Goal: Task Accomplishment & Management: Use online tool/utility

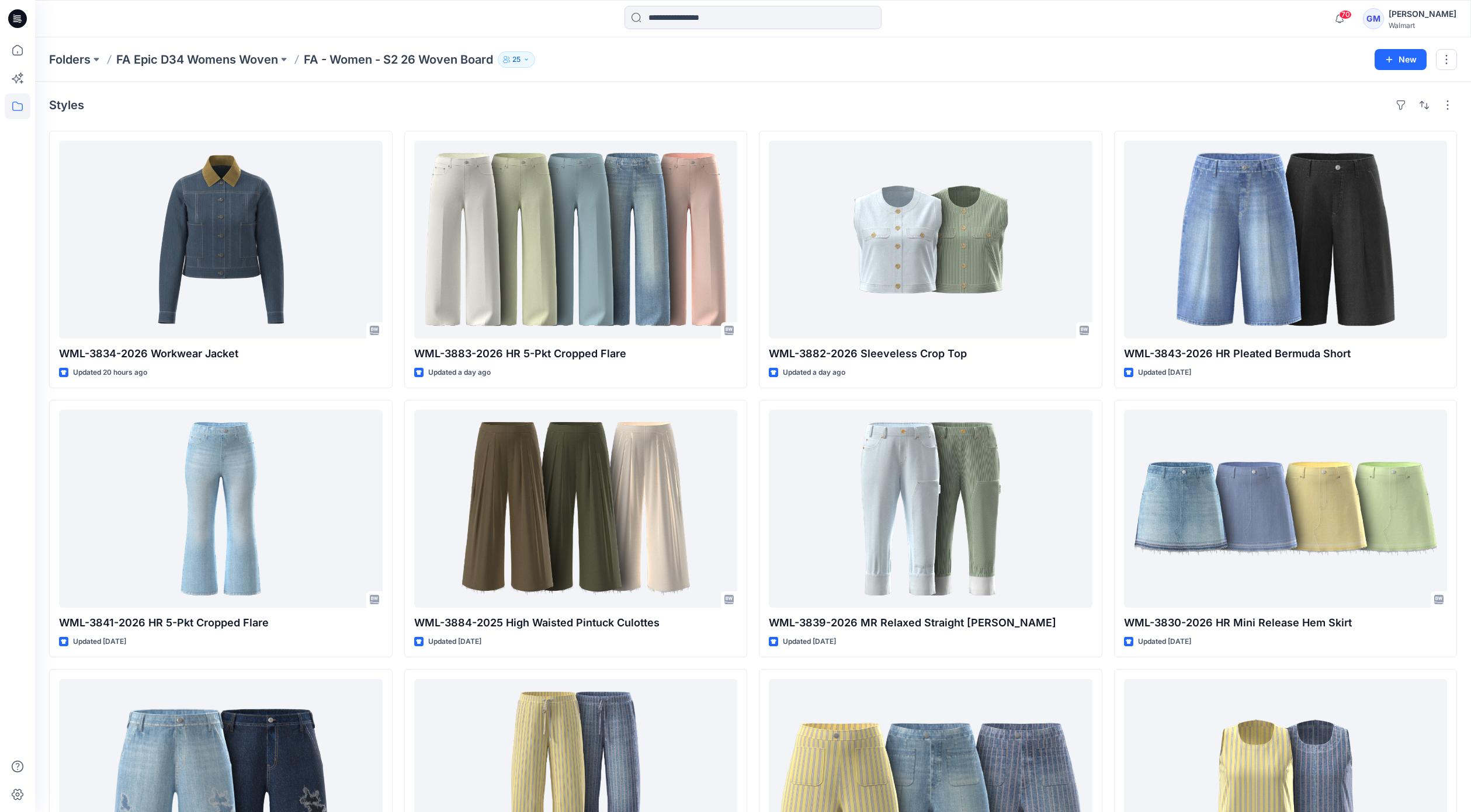
drag, startPoint x: 813, startPoint y: 117, endPoint x: 894, endPoint y: 74, distance: 91.7
click at [814, 116] on div "Styles WML-3834-2026 Workwear Jacket Updated 20 hours ago WML-3841-2026 HR 5-Pk…" at bounding box center [752, 532] width 1436 height 902
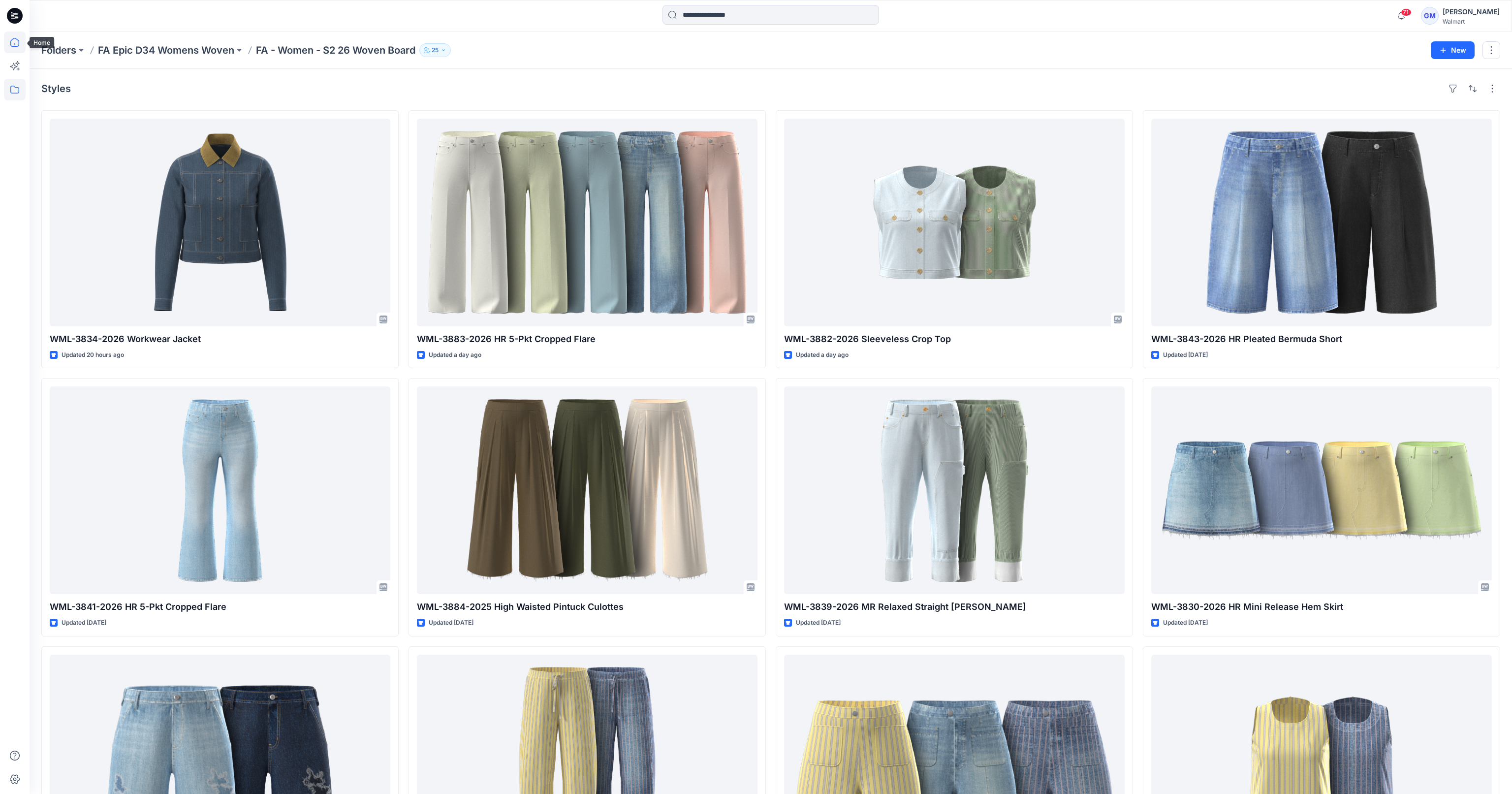
click at [10, 40] on icon at bounding box center [14, 42] width 21 height 21
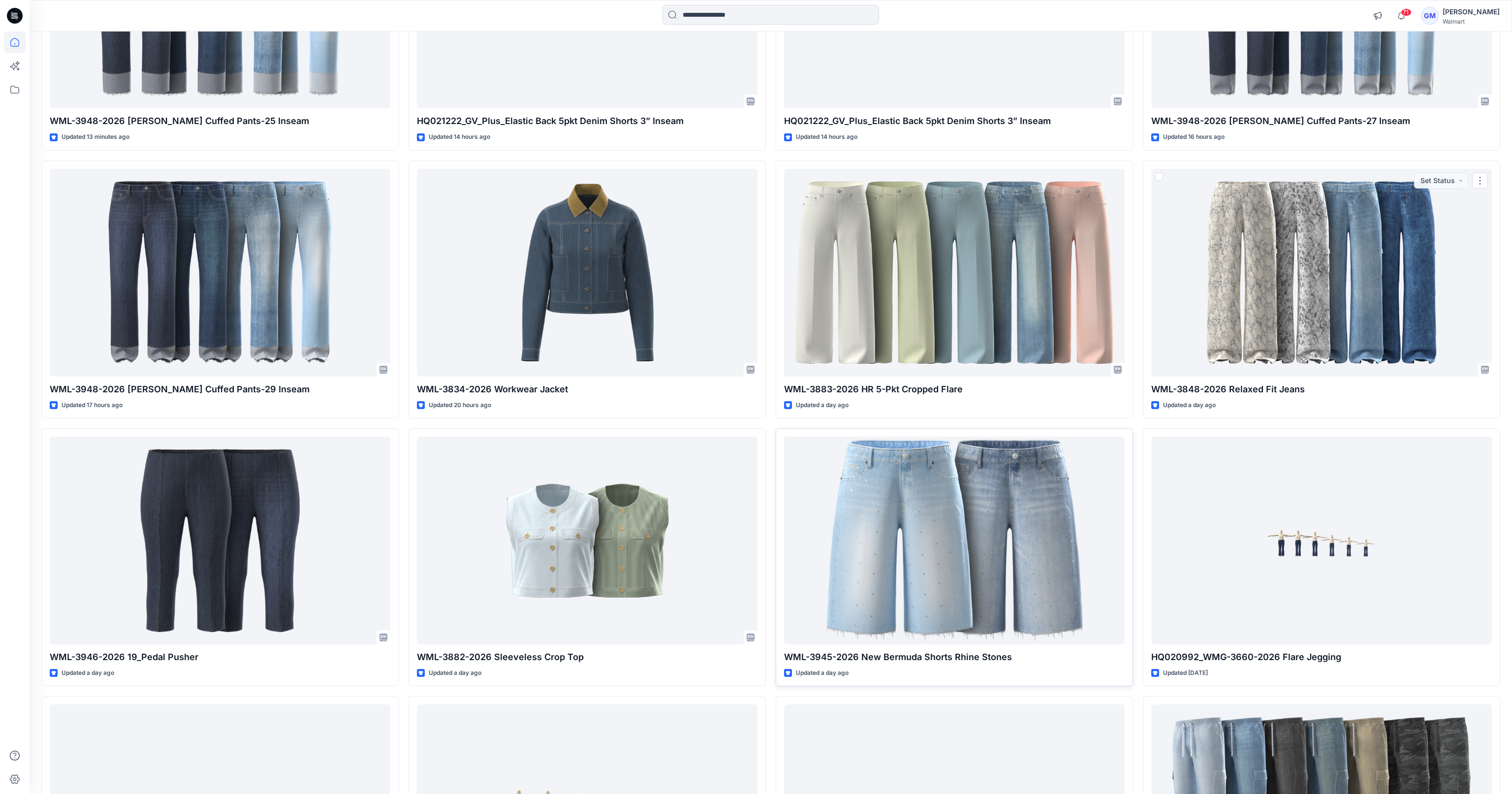
scroll to position [296, 0]
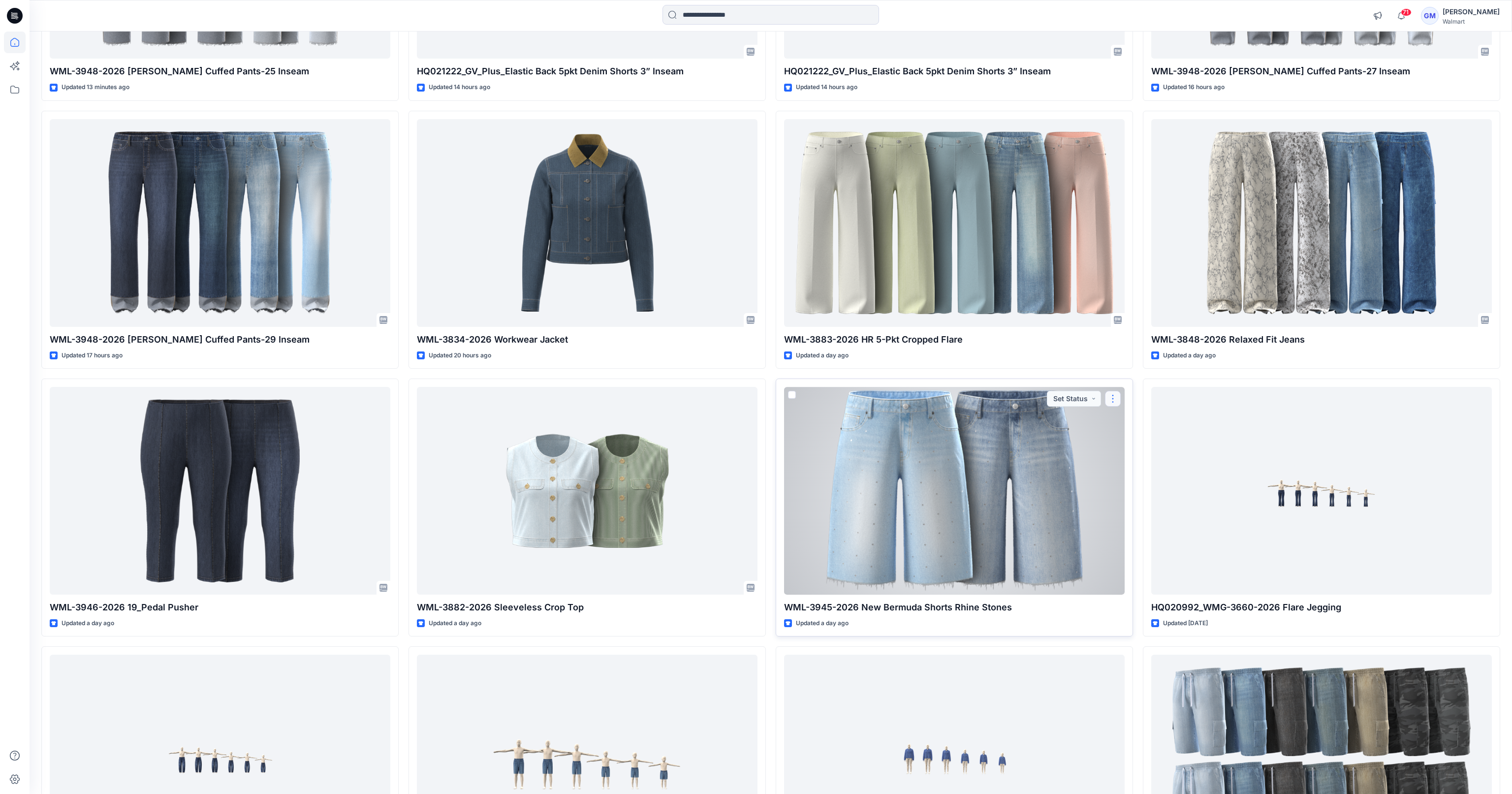
click at [1112, 395] on button "button" at bounding box center [1113, 399] width 16 height 16
click at [1147, 462] on p "Duplicate to..." at bounding box center [1147, 457] width 45 height 10
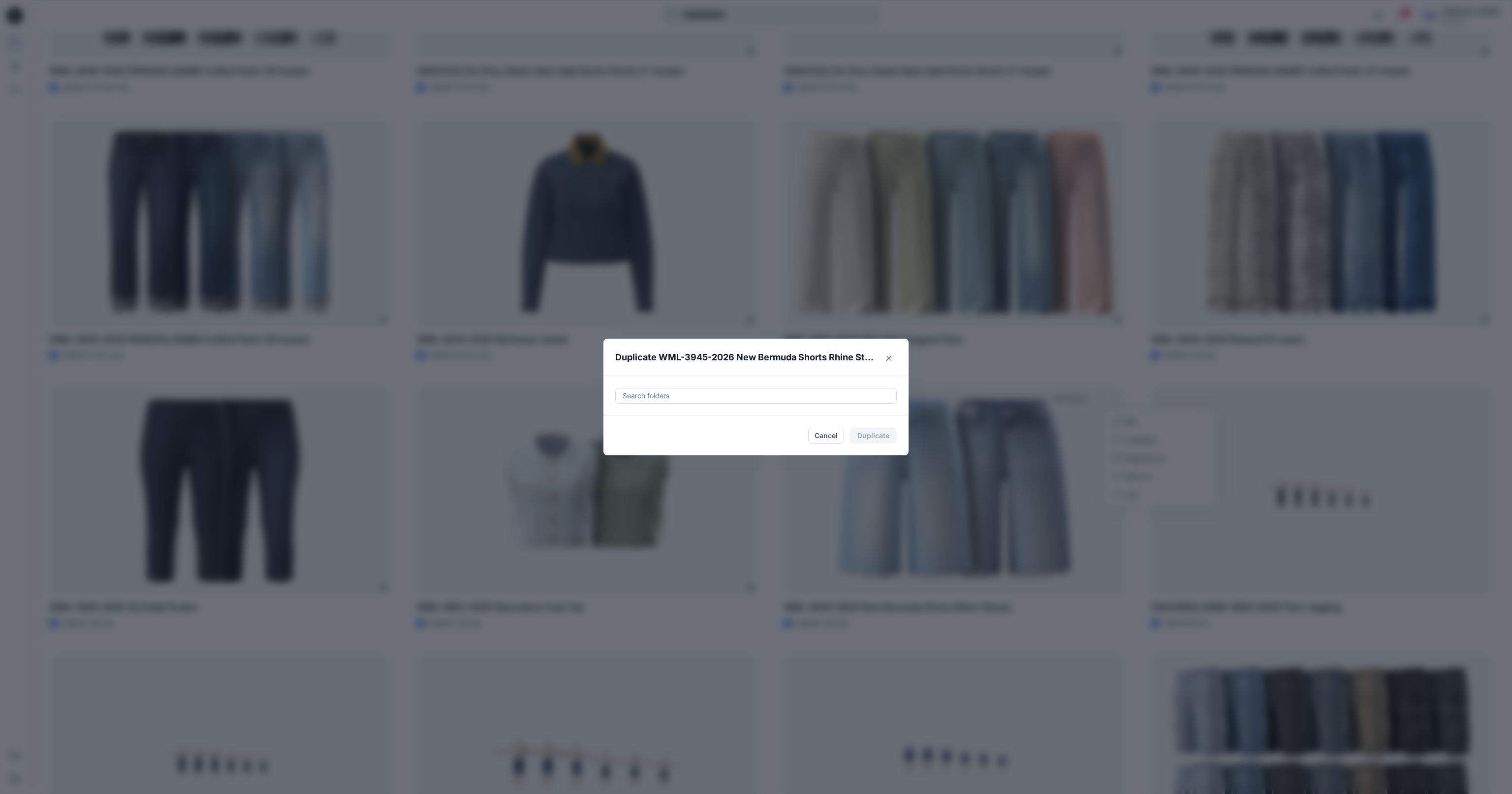
click at [812, 401] on div at bounding box center [756, 395] width 269 height 12
paste input "**********"
click at [795, 415] on div "FYE2026/27_S226_Scoop EPIC_Top & Bottom Folders Scoop_ Epic Missy Tops Bottoms …" at bounding box center [756, 426] width 268 height 22
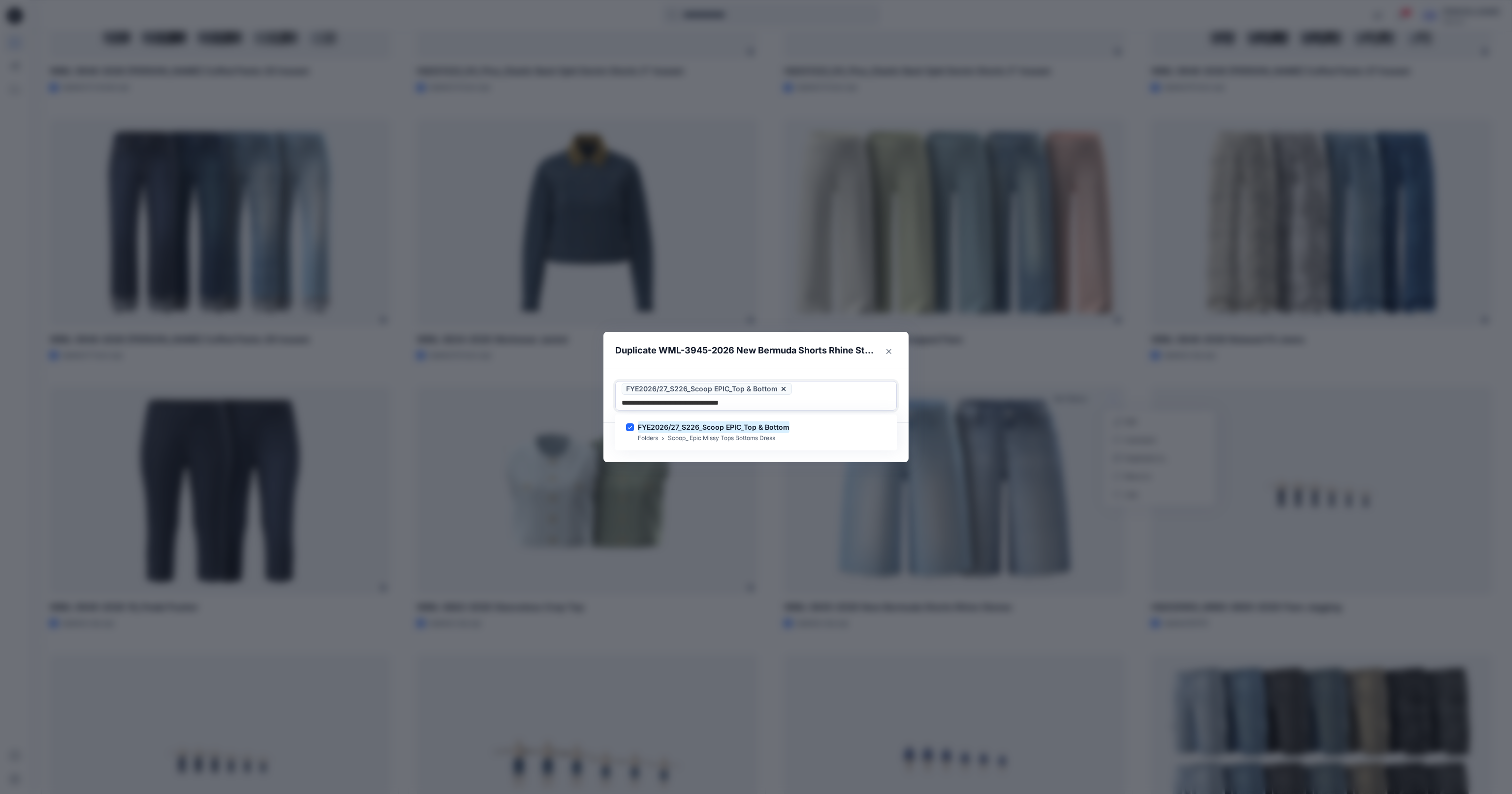
type input "**********"
click at [800, 455] on footer "Cancel Duplicate" at bounding box center [755, 442] width 305 height 39
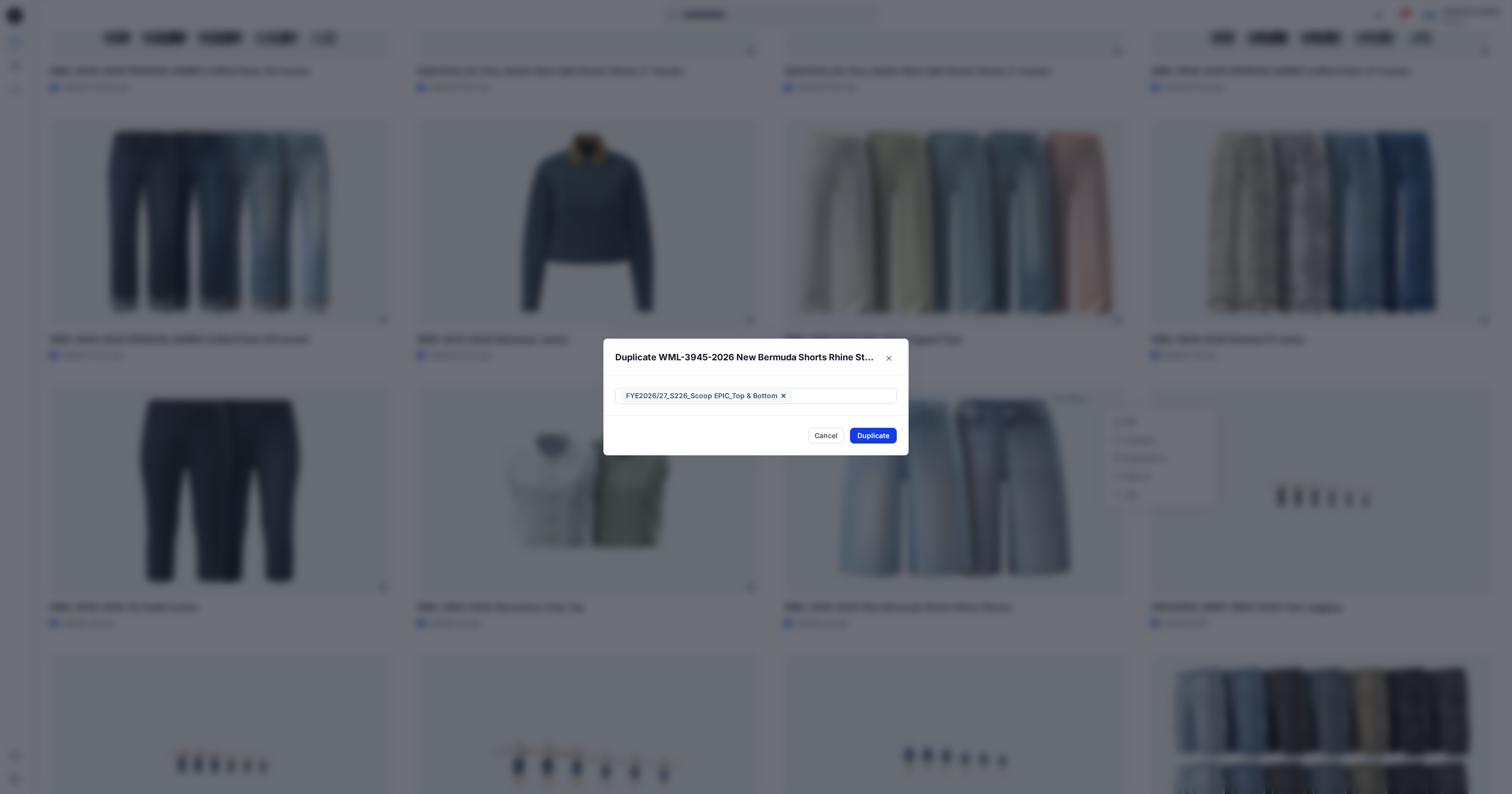
click at [889, 435] on button "Duplicate" at bounding box center [873, 436] width 47 height 16
click at [891, 434] on button "Close" at bounding box center [881, 436] width 32 height 16
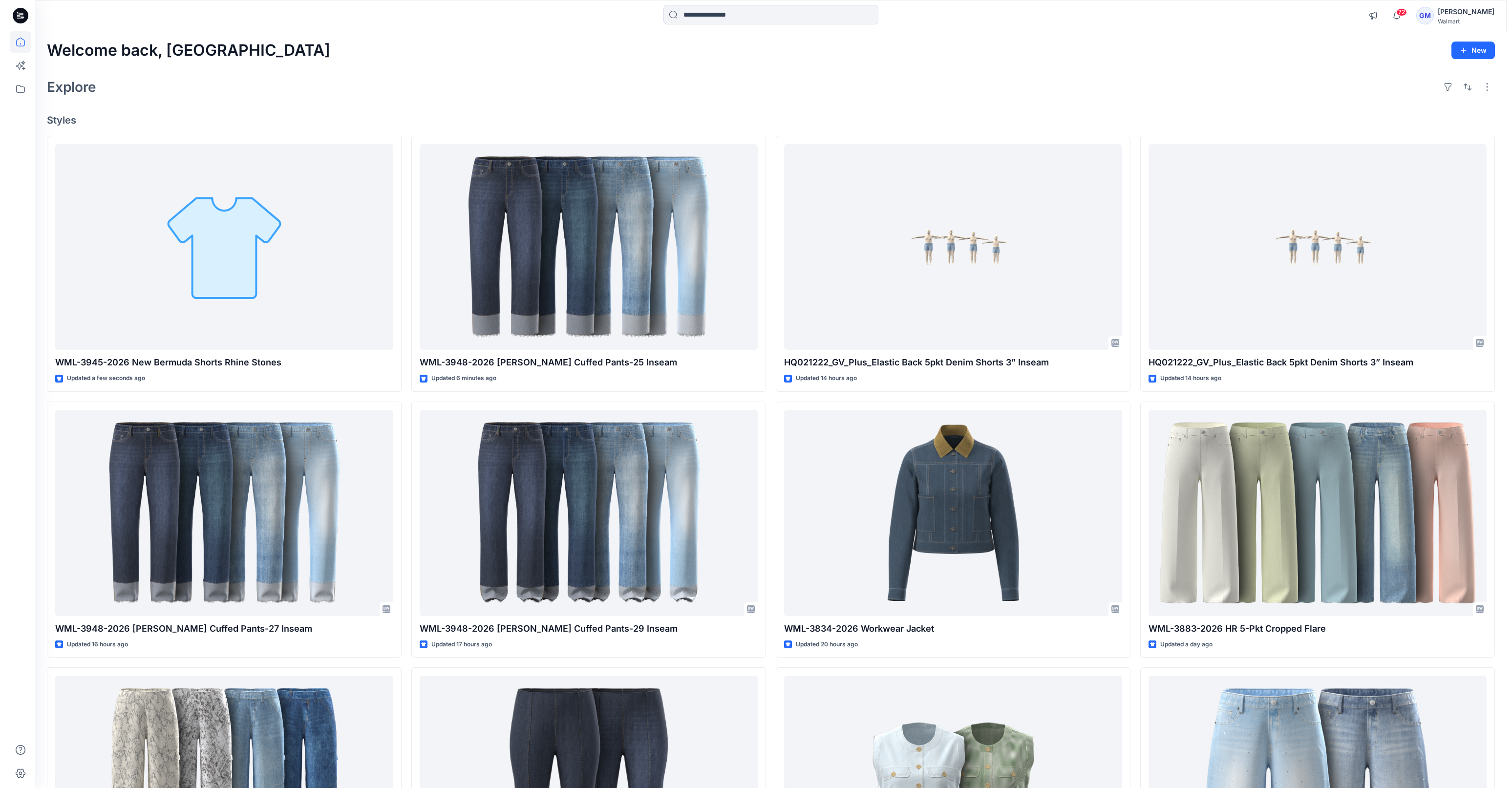
scroll to position [0, 0]
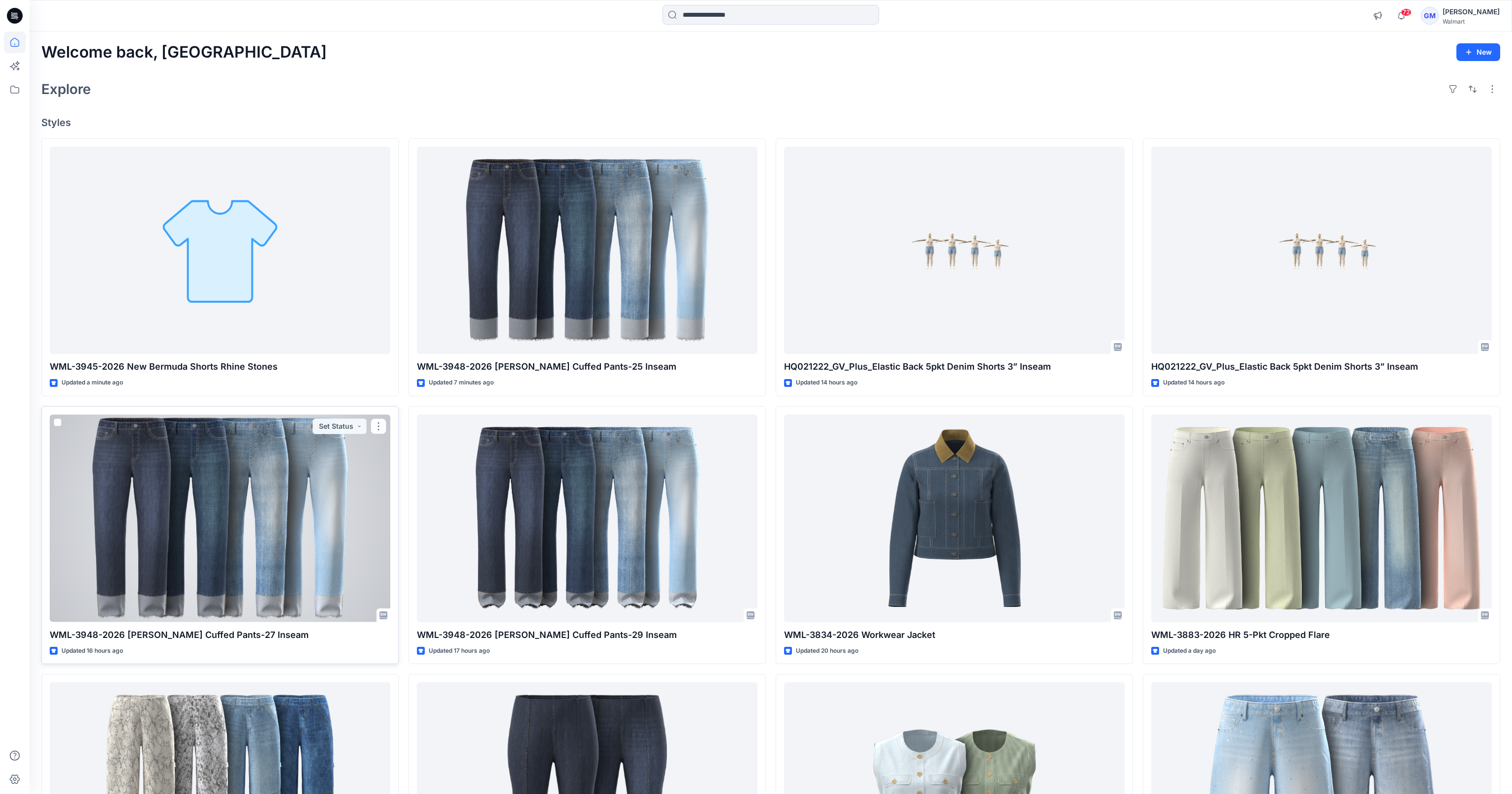
click at [196, 517] on div at bounding box center [220, 518] width 341 height 207
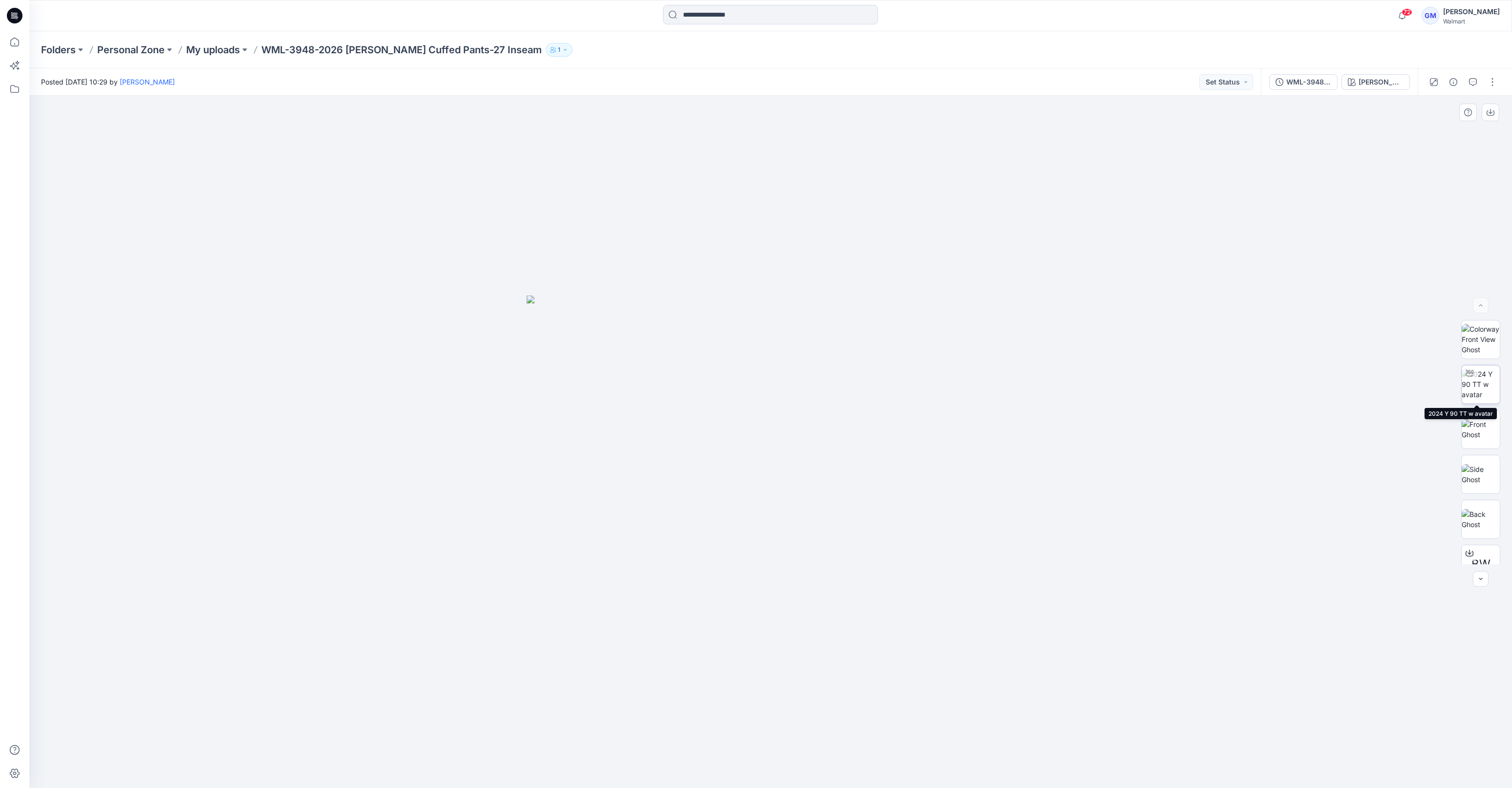
click at [1229, 387] on img at bounding box center [1481, 383] width 38 height 31
drag, startPoint x: 877, startPoint y: 768, endPoint x: 608, endPoint y: 763, distance: 269.0
click at [608, 679] on div at bounding box center [770, 441] width 1483 height 693
click at [1229, 88] on button "button" at bounding box center [1453, 82] width 16 height 16
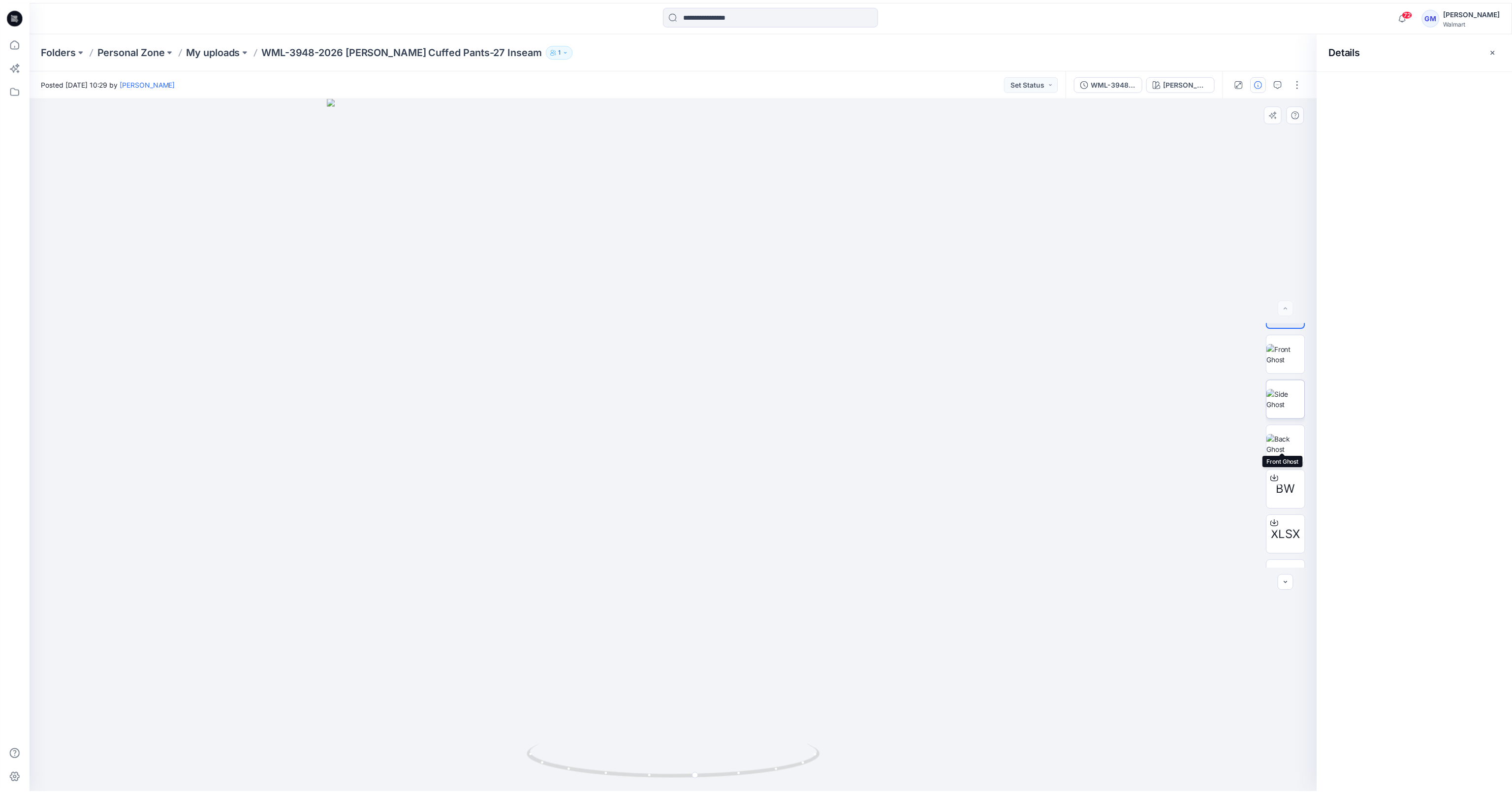
scroll to position [110, 0]
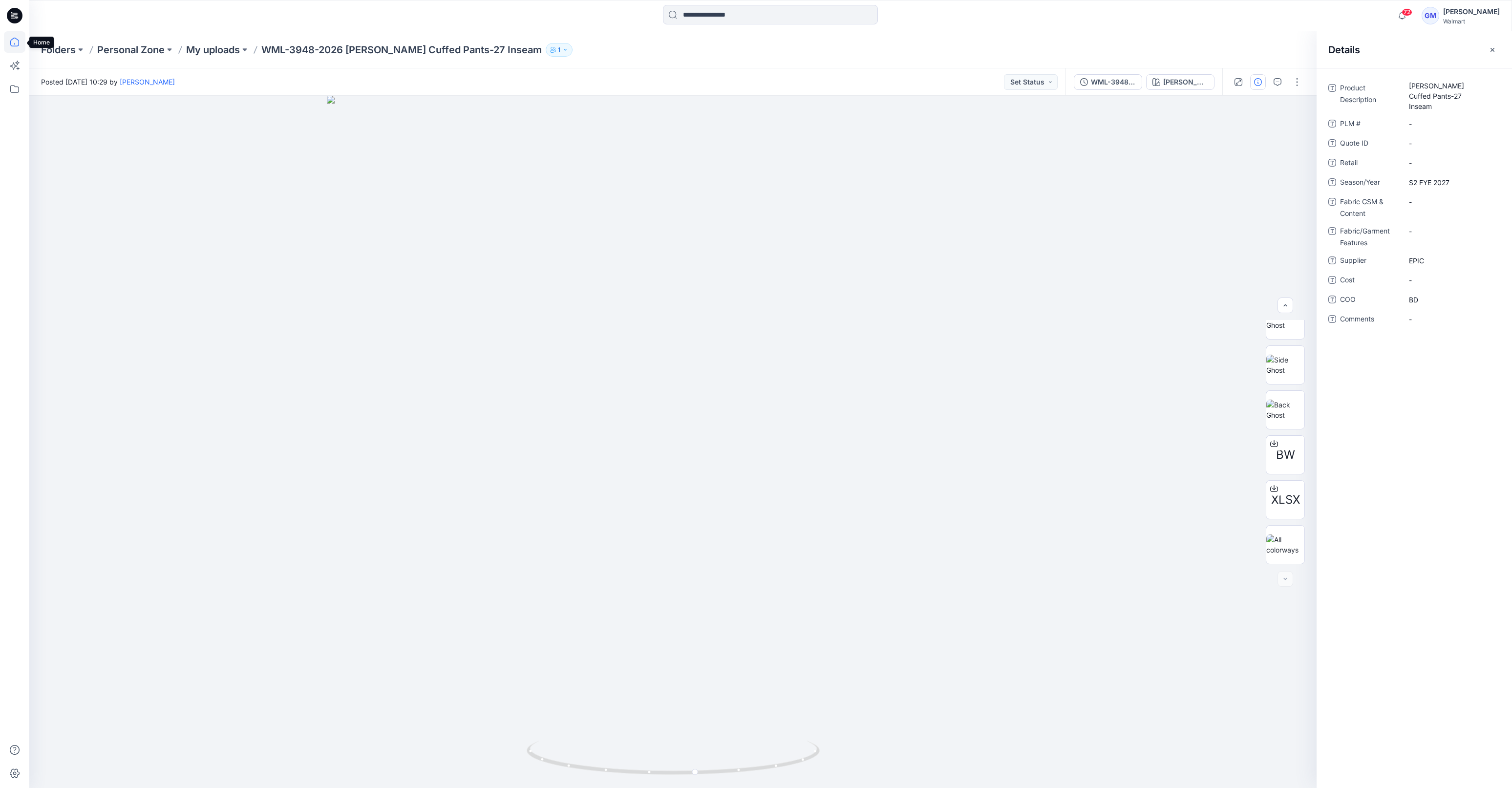
click at [13, 43] on icon at bounding box center [14, 41] width 21 height 21
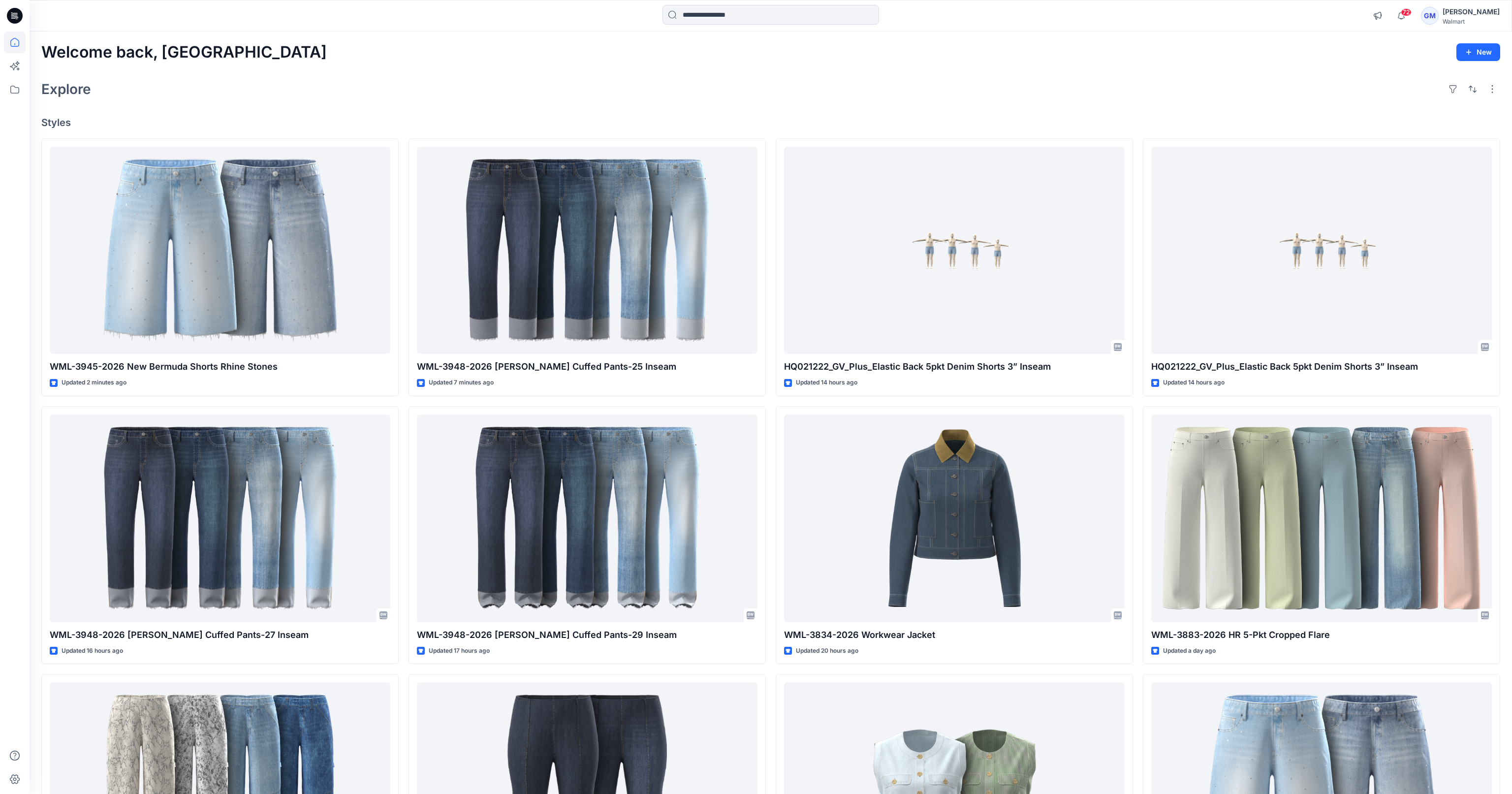
click at [419, 95] on div "Explore" at bounding box center [770, 89] width 1459 height 24
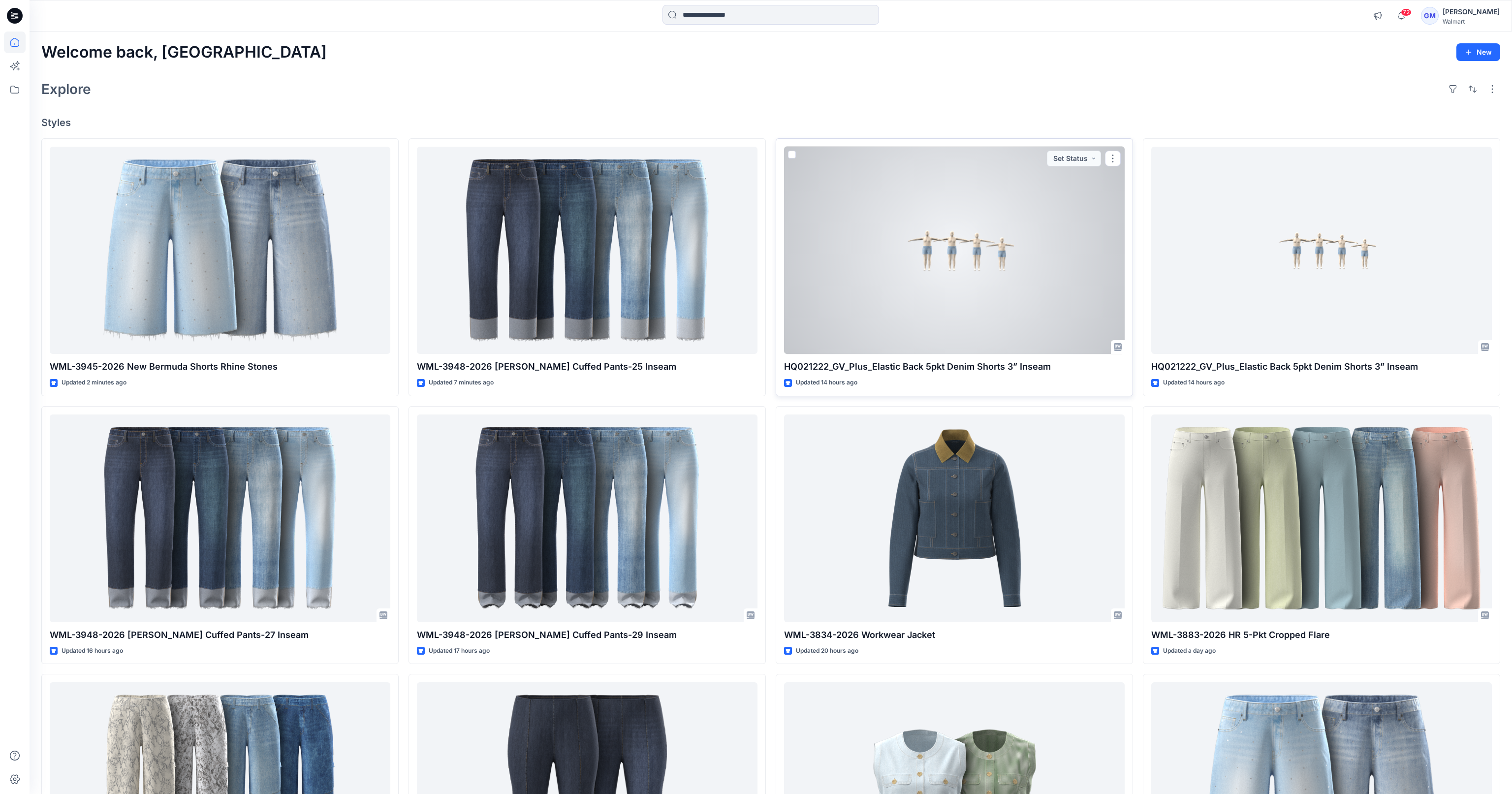
scroll to position [222, 0]
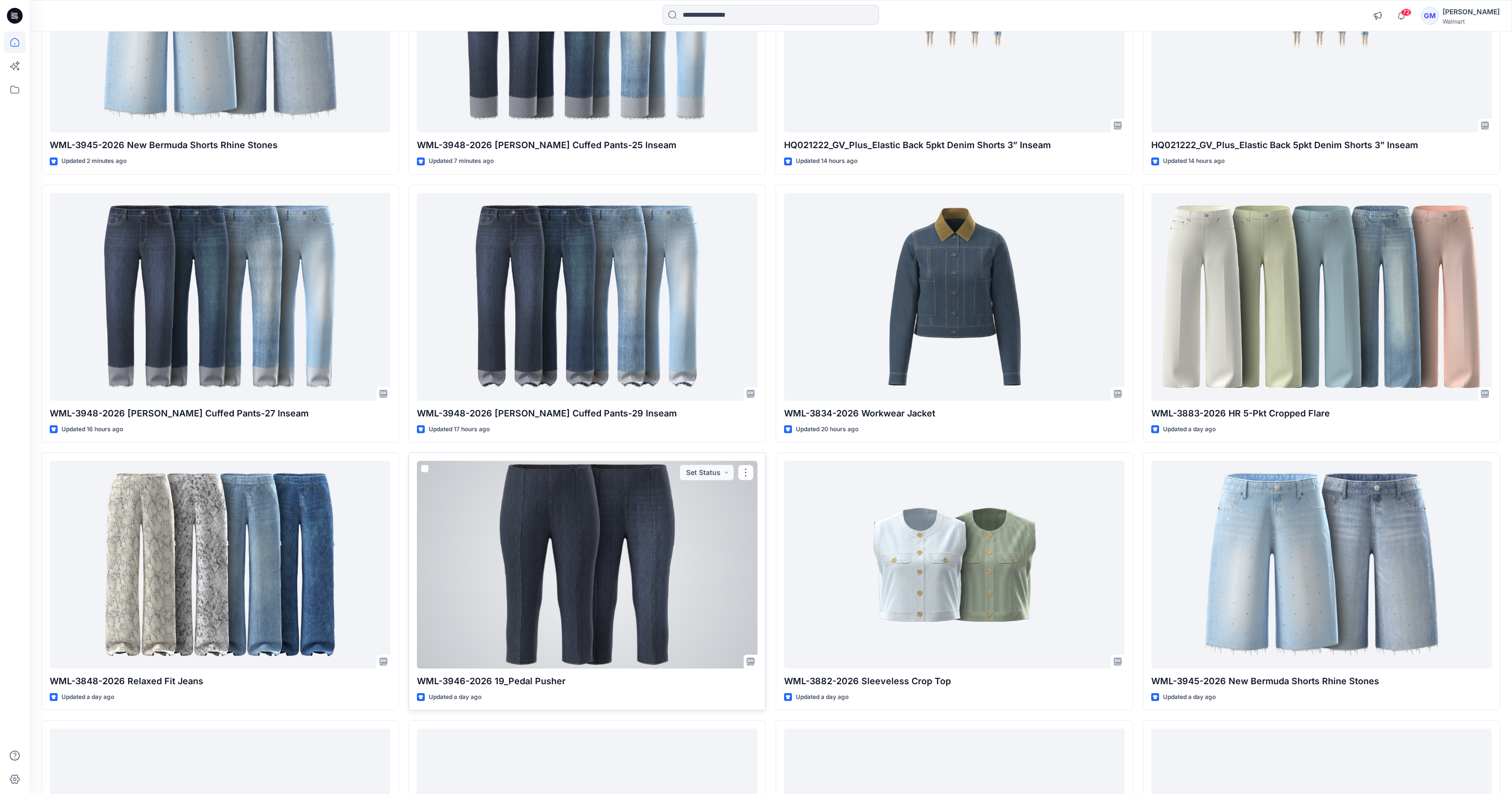
click at [645, 573] on div at bounding box center [587, 564] width 341 height 207
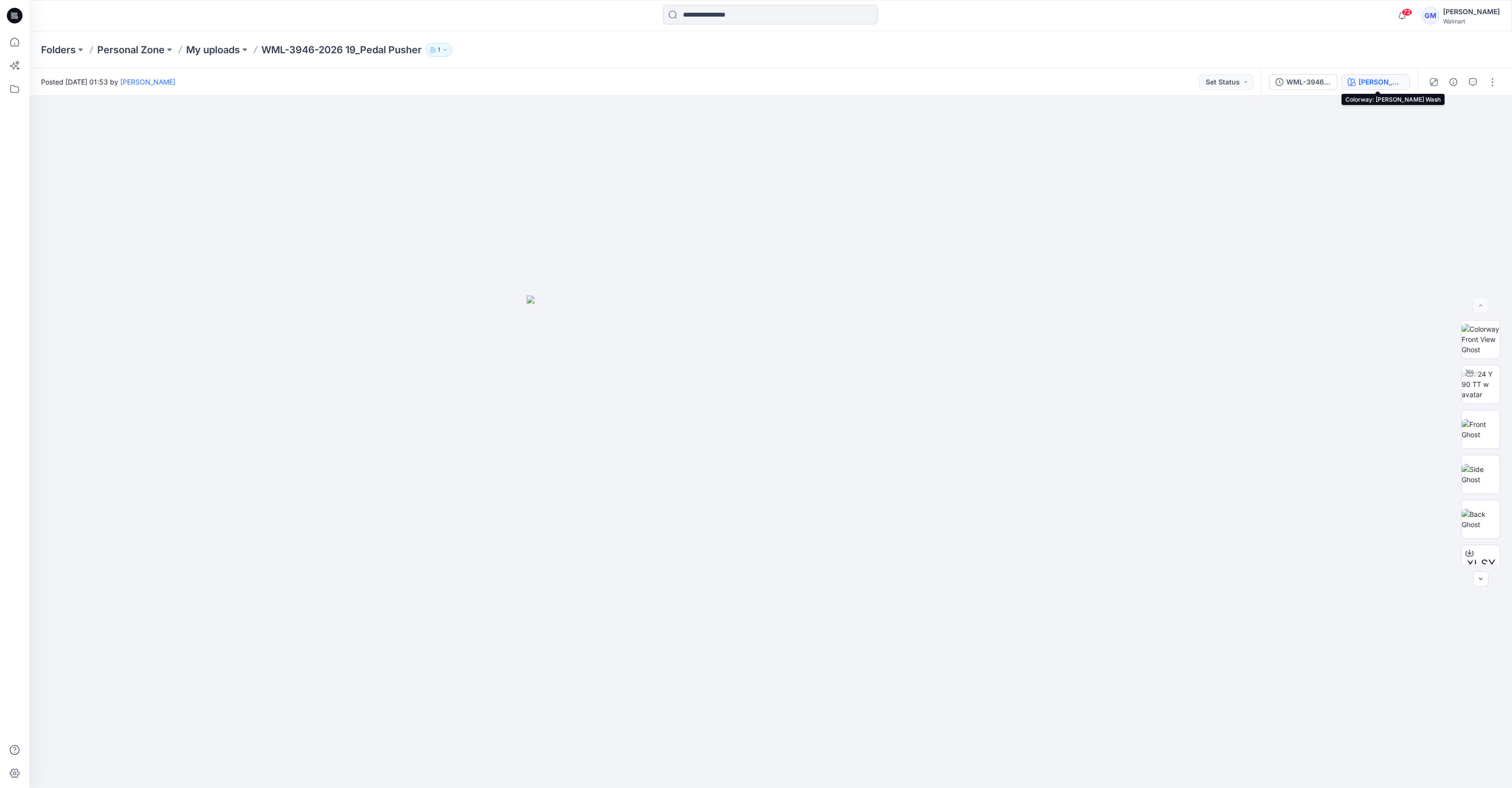
click at [1229, 82] on div "Marcy Wash" at bounding box center [1381, 82] width 45 height 11
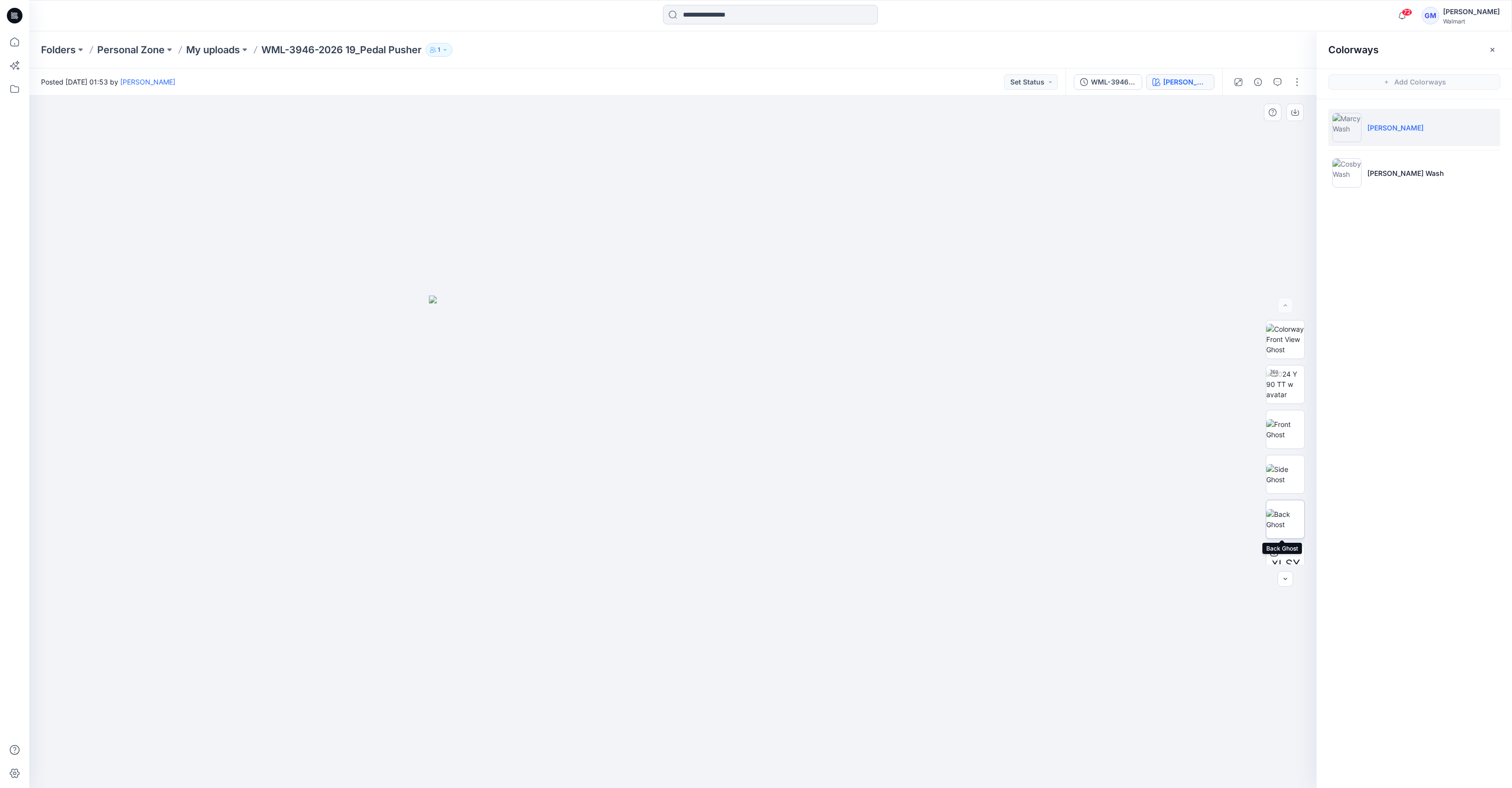
click at [1229, 520] on img at bounding box center [1285, 520] width 38 height 20
click at [1229, 164] on li "Cosby Wash" at bounding box center [1415, 172] width 172 height 37
click at [1229, 513] on img at bounding box center [1285, 520] width 38 height 20
click at [1229, 434] on img at bounding box center [1285, 430] width 38 height 20
click at [15, 38] on icon at bounding box center [14, 41] width 9 height 9
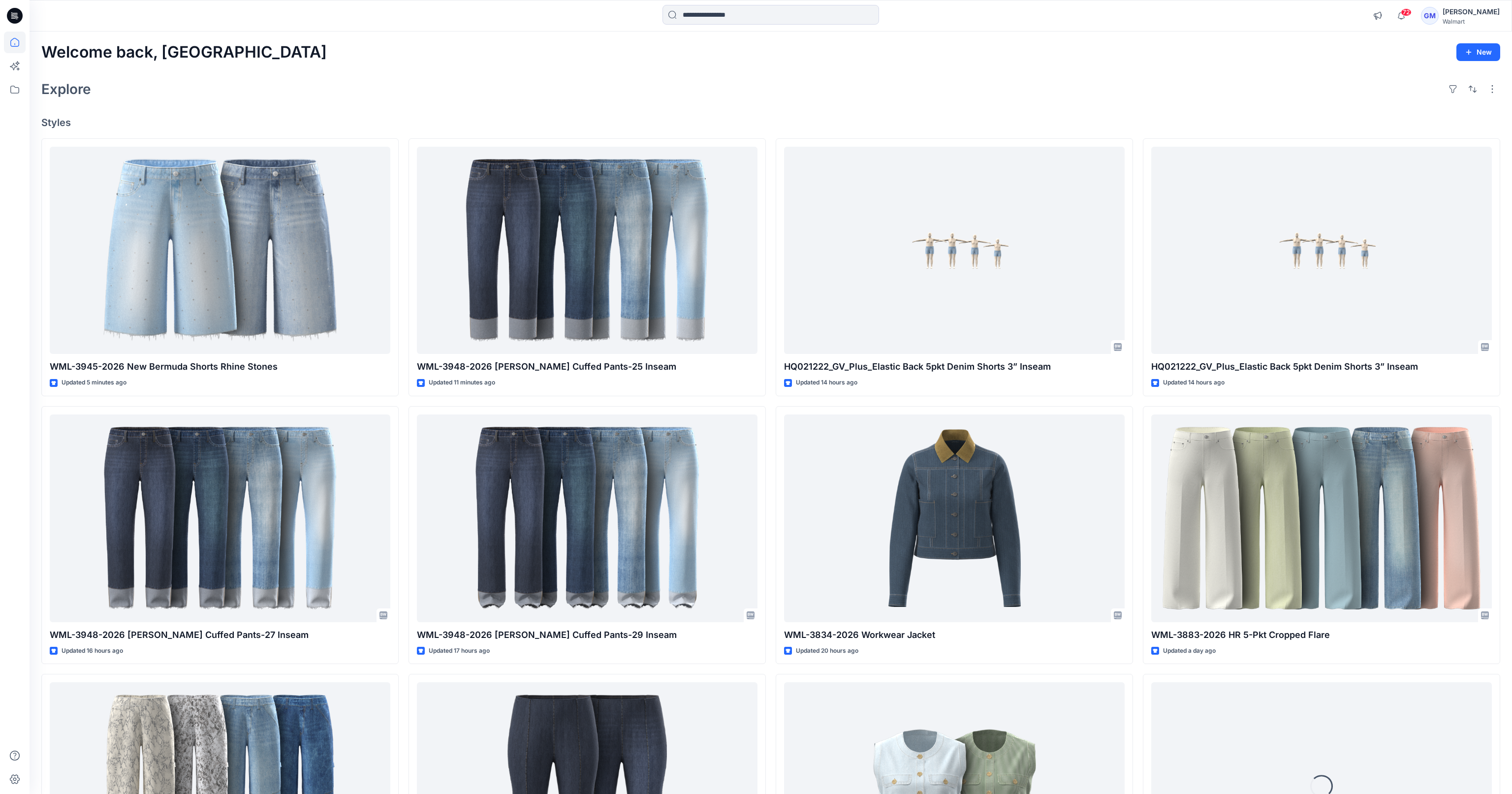
click at [349, 94] on div "Explore" at bounding box center [770, 89] width 1459 height 24
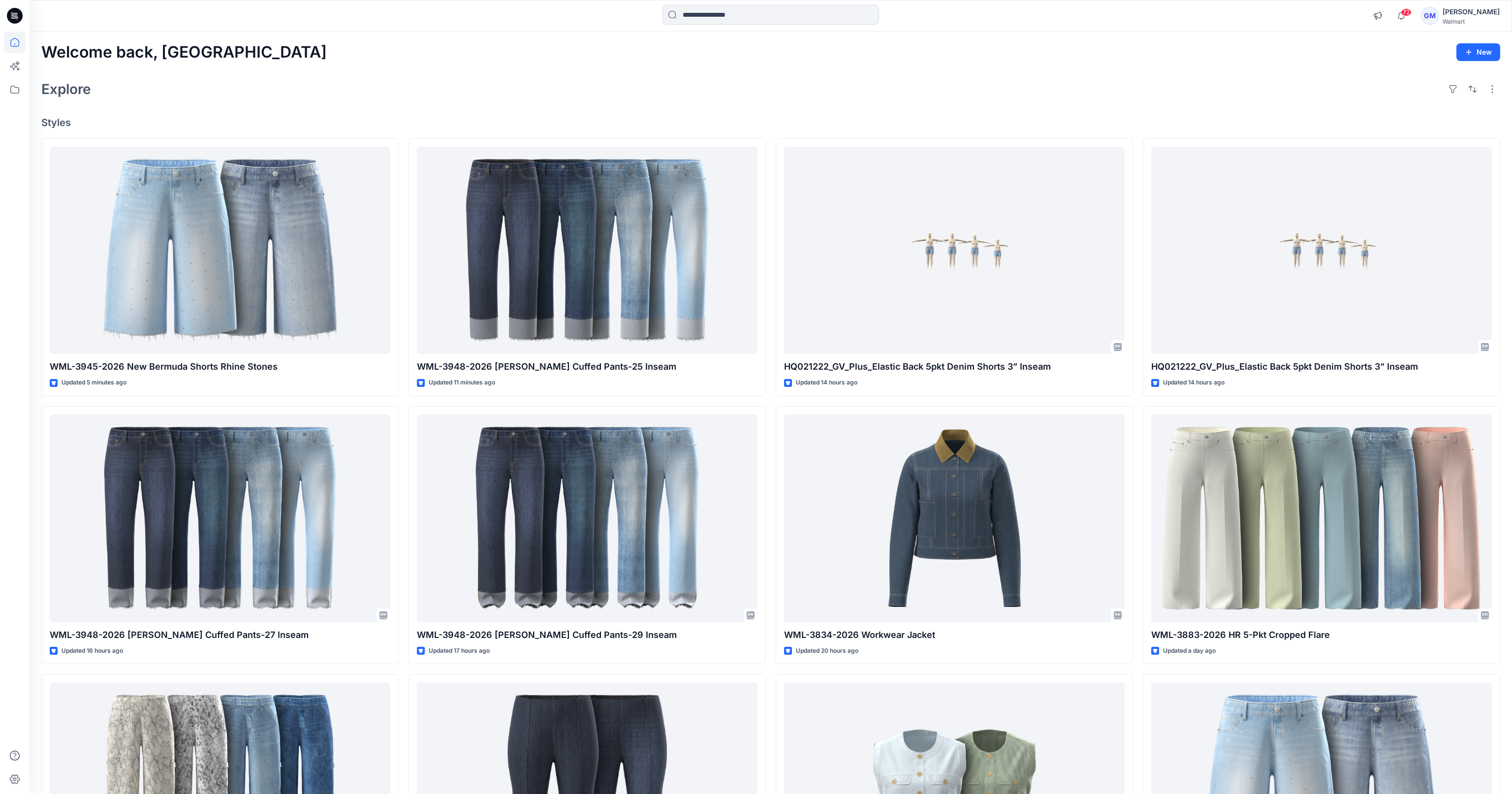
click at [1235, 118] on h4 "Styles" at bounding box center [770, 122] width 1459 height 12
click at [1044, 85] on div "Explore" at bounding box center [770, 89] width 1459 height 24
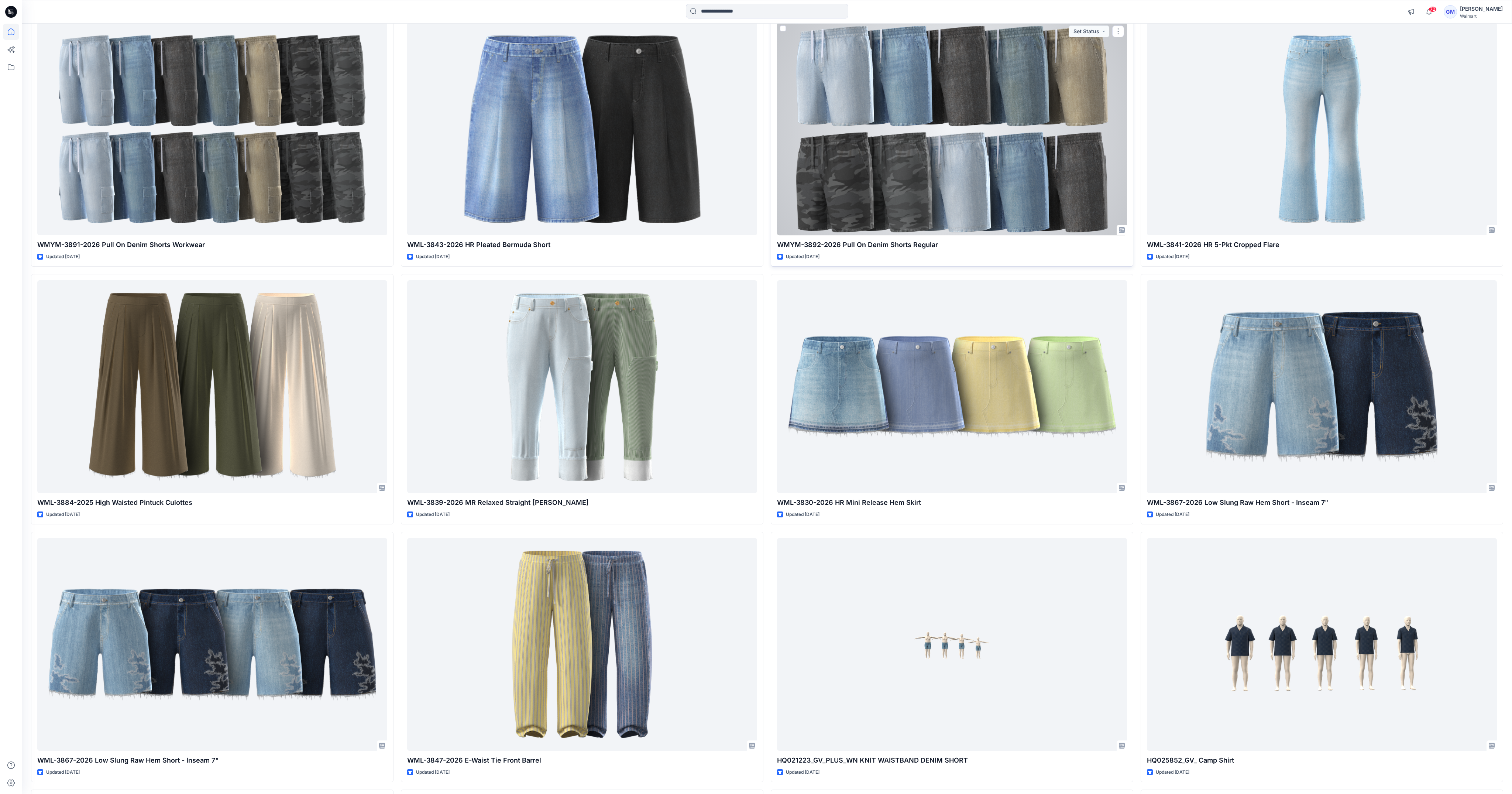
scroll to position [1180, 0]
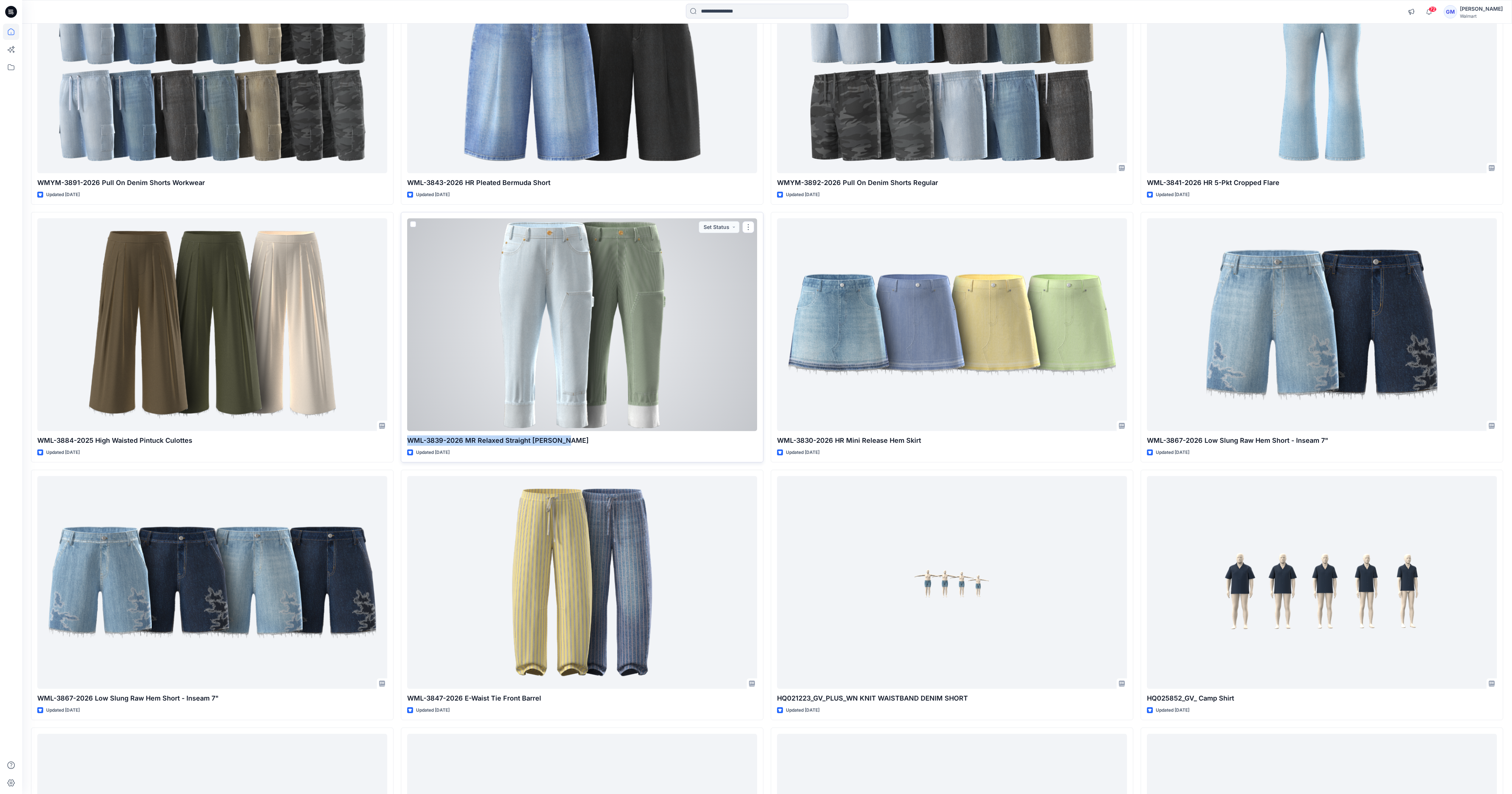
drag, startPoint x: 408, startPoint y: 442, endPoint x: 567, endPoint y: 443, distance: 159.0
click at [567, 443] on p "WML-3839-2026 MR Relaxed Straight Carpenter" at bounding box center [582, 440] width 350 height 10
copy p "WML-3839-2026 MR Relaxed Straight Carpenter"
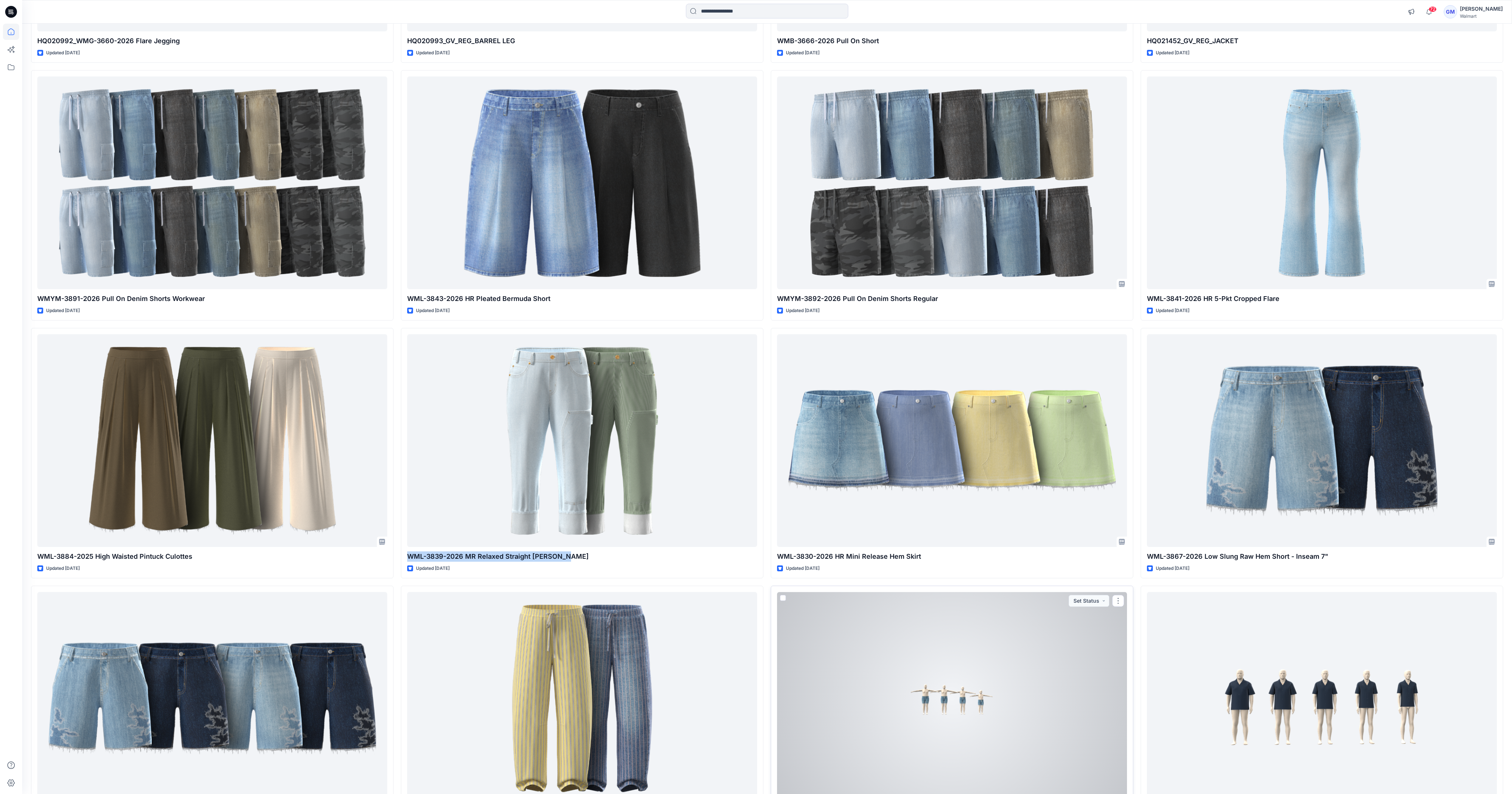
scroll to position [885, 0]
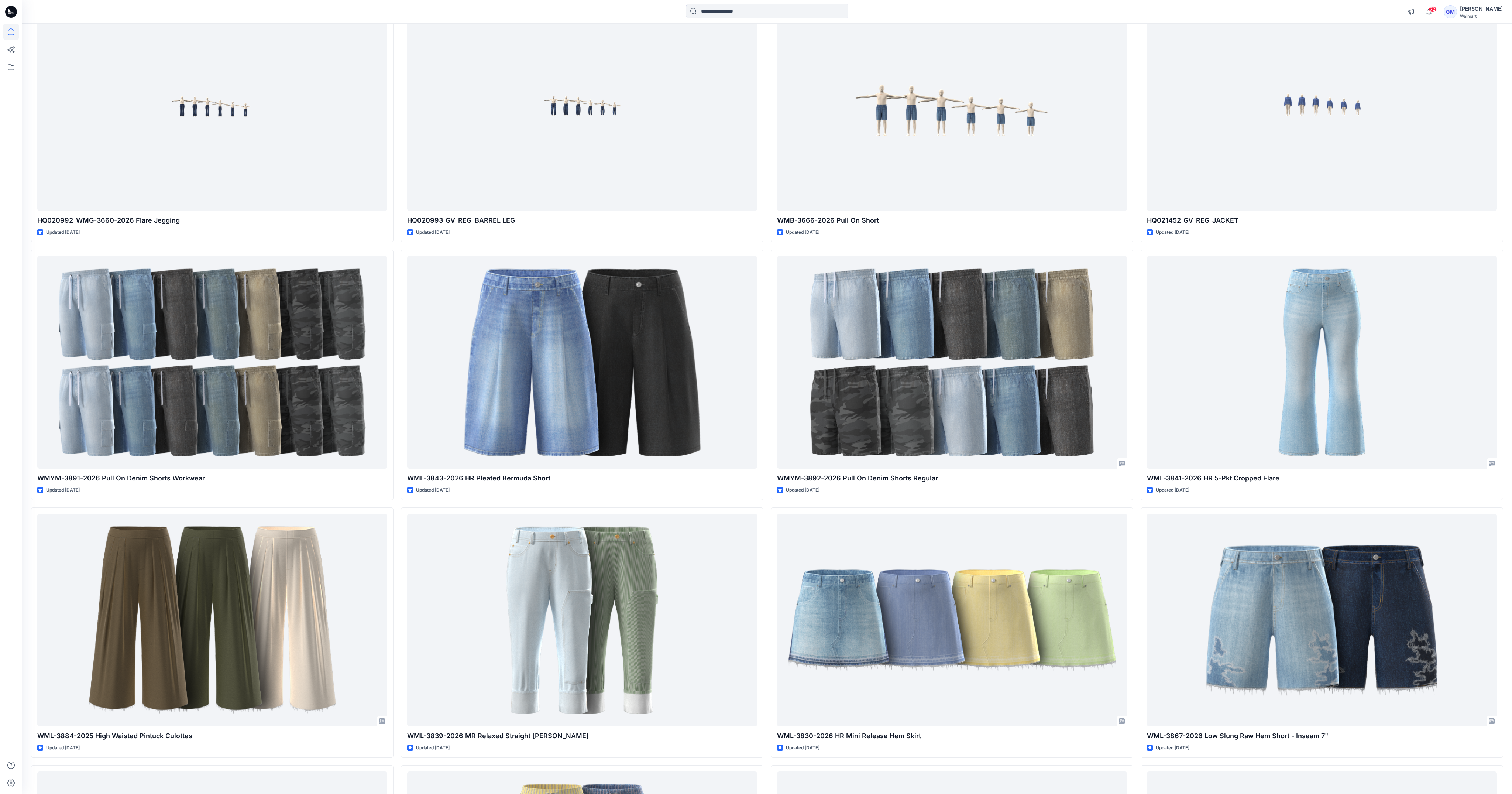
click at [18, 511] on div at bounding box center [11, 409] width 16 height 770
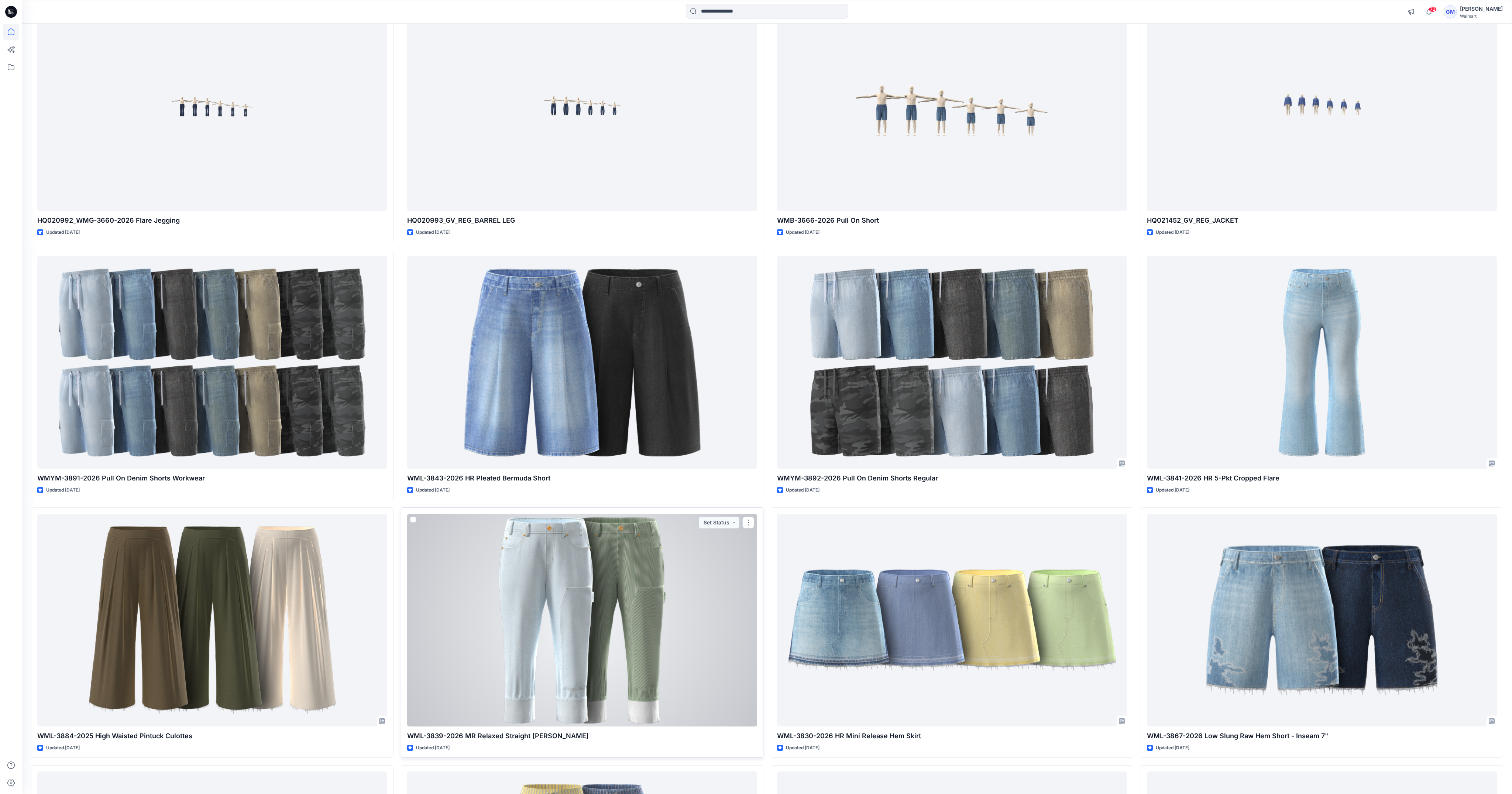
scroll to position [1107, 0]
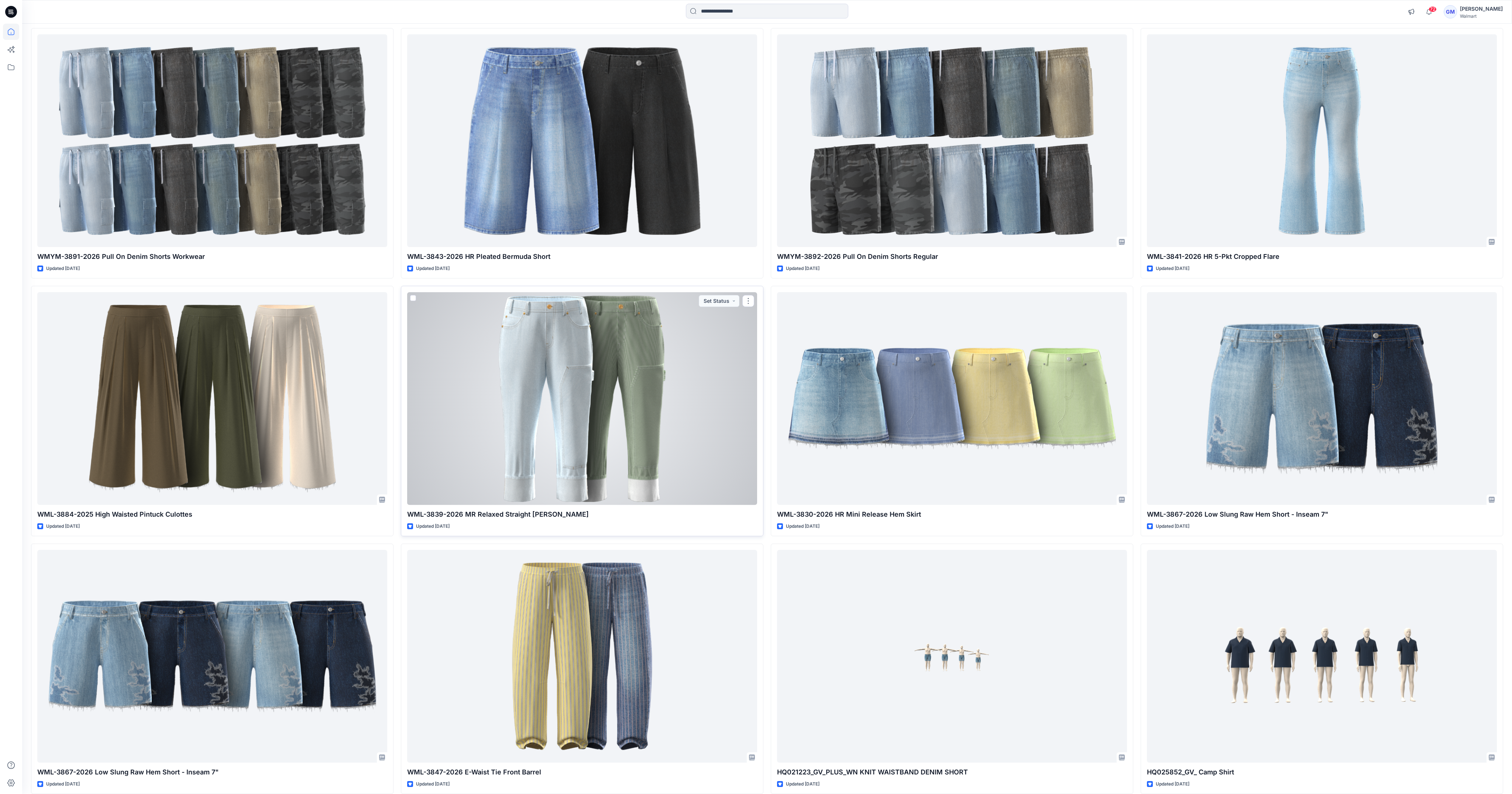
click at [552, 429] on div at bounding box center [582, 398] width 350 height 212
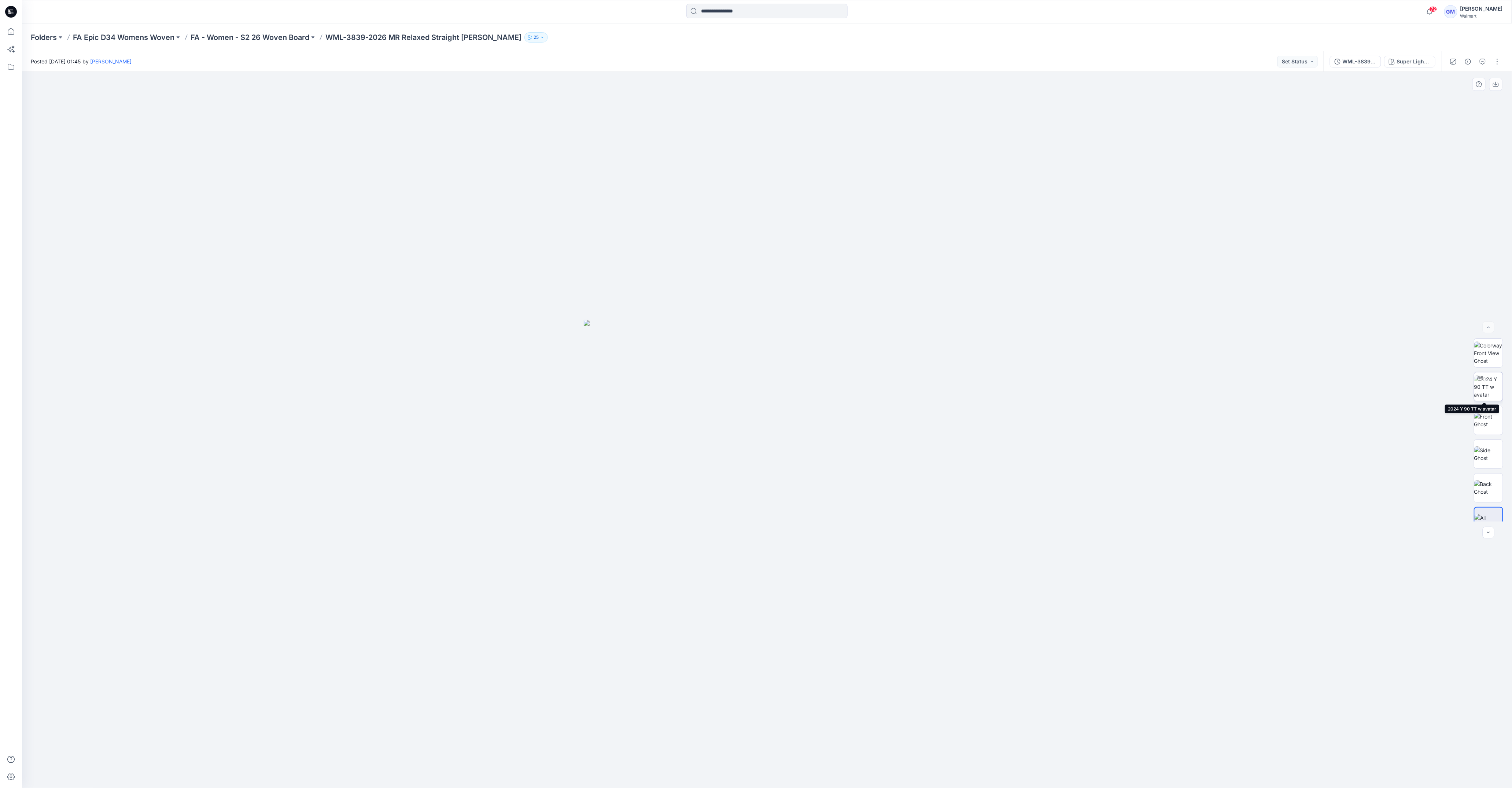
click at [922, 391] on img at bounding box center [1489, 386] width 29 height 23
click at [259, 36] on p "FA - Women - S2 26 Woven Board" at bounding box center [250, 37] width 119 height 10
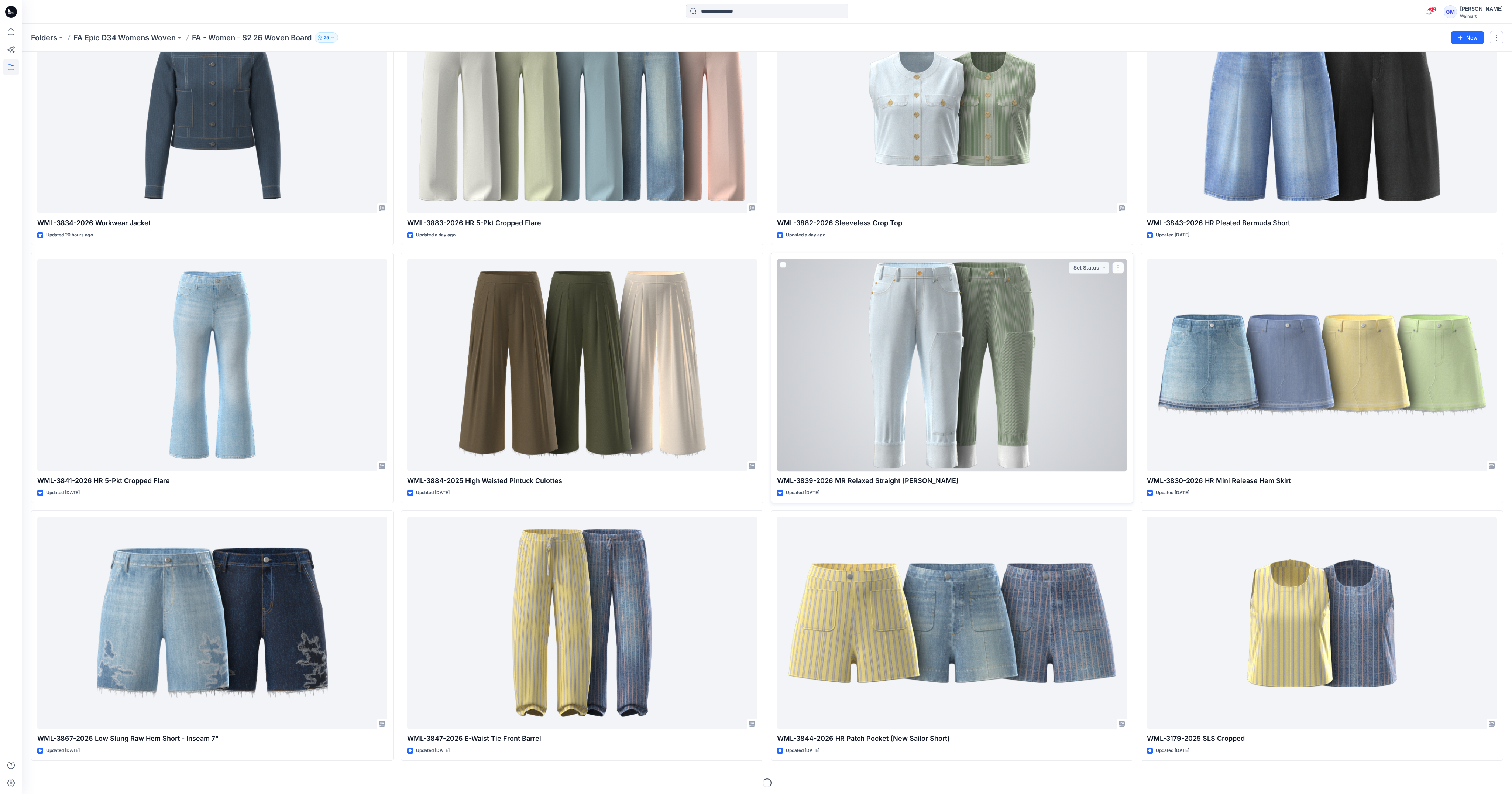
scroll to position [91, 0]
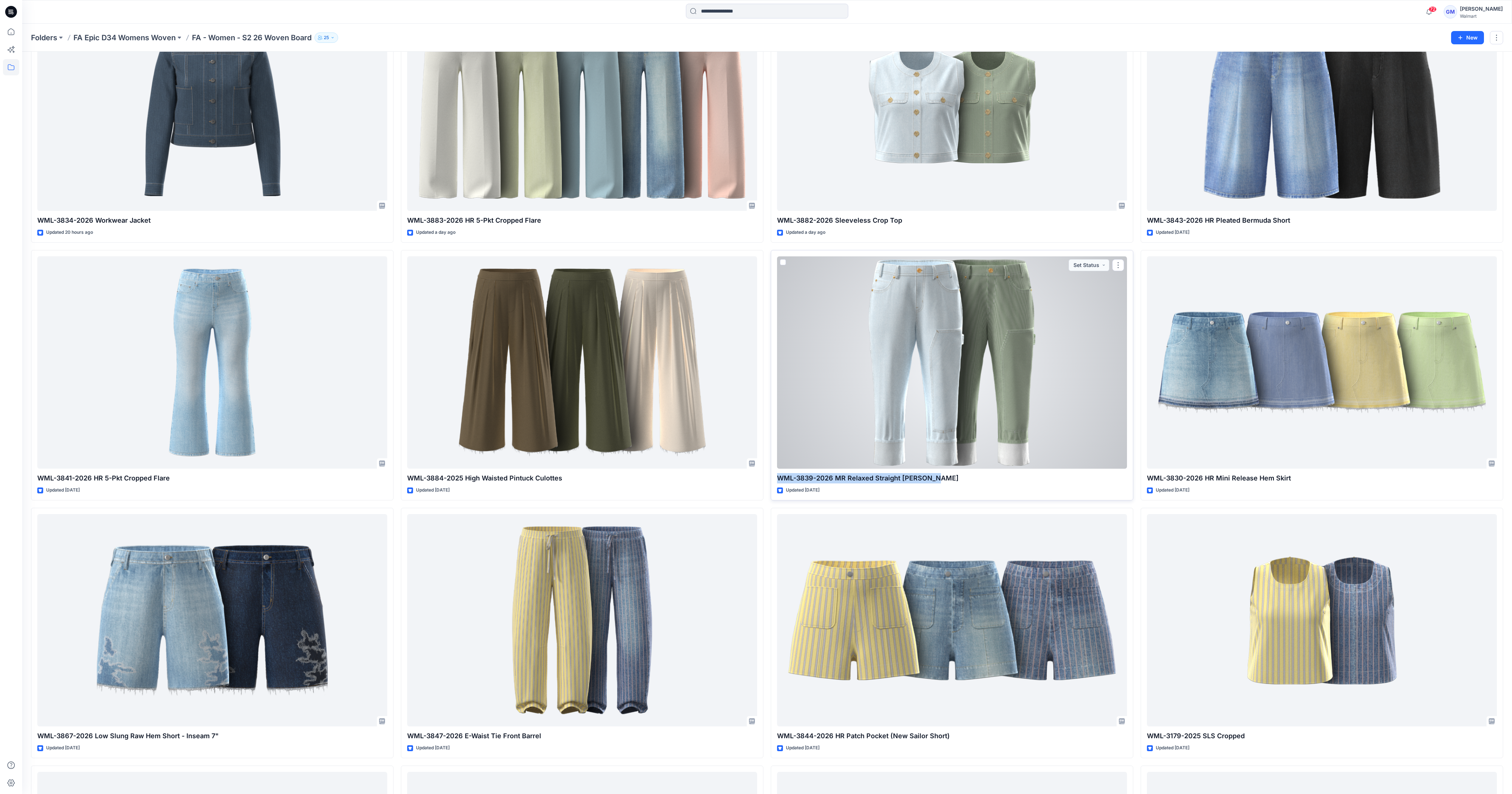
drag, startPoint x: 943, startPoint y: 480, endPoint x: 775, endPoint y: 480, distance: 168.0
click at [775, 480] on div "WML-3839-2026 MR Relaxed Straight Carpenter Updated 2 days ago Set Status" at bounding box center [952, 375] width 362 height 250
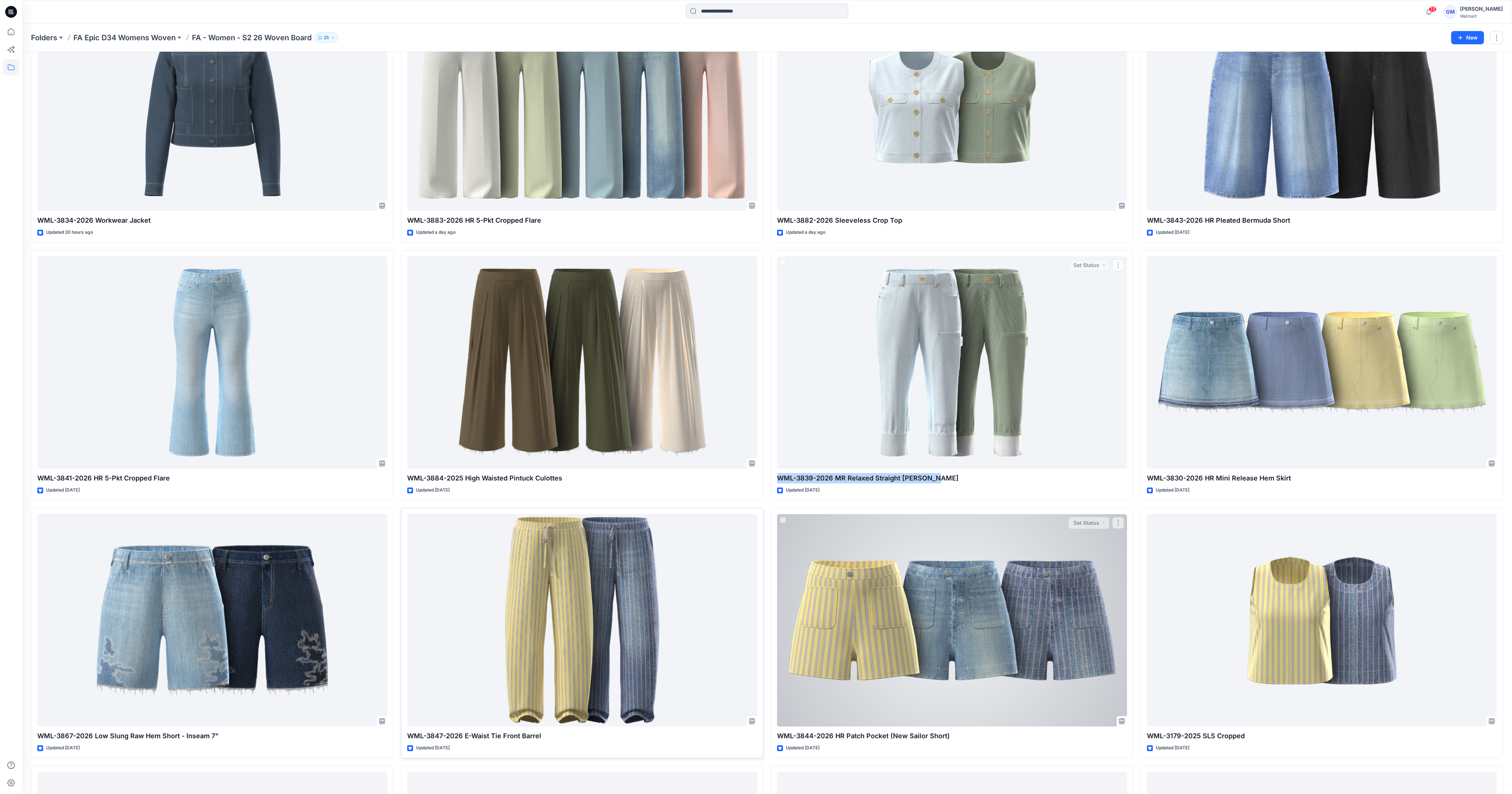
copy p "WML-3839-2026 MR Relaxed Straight Carpenter"
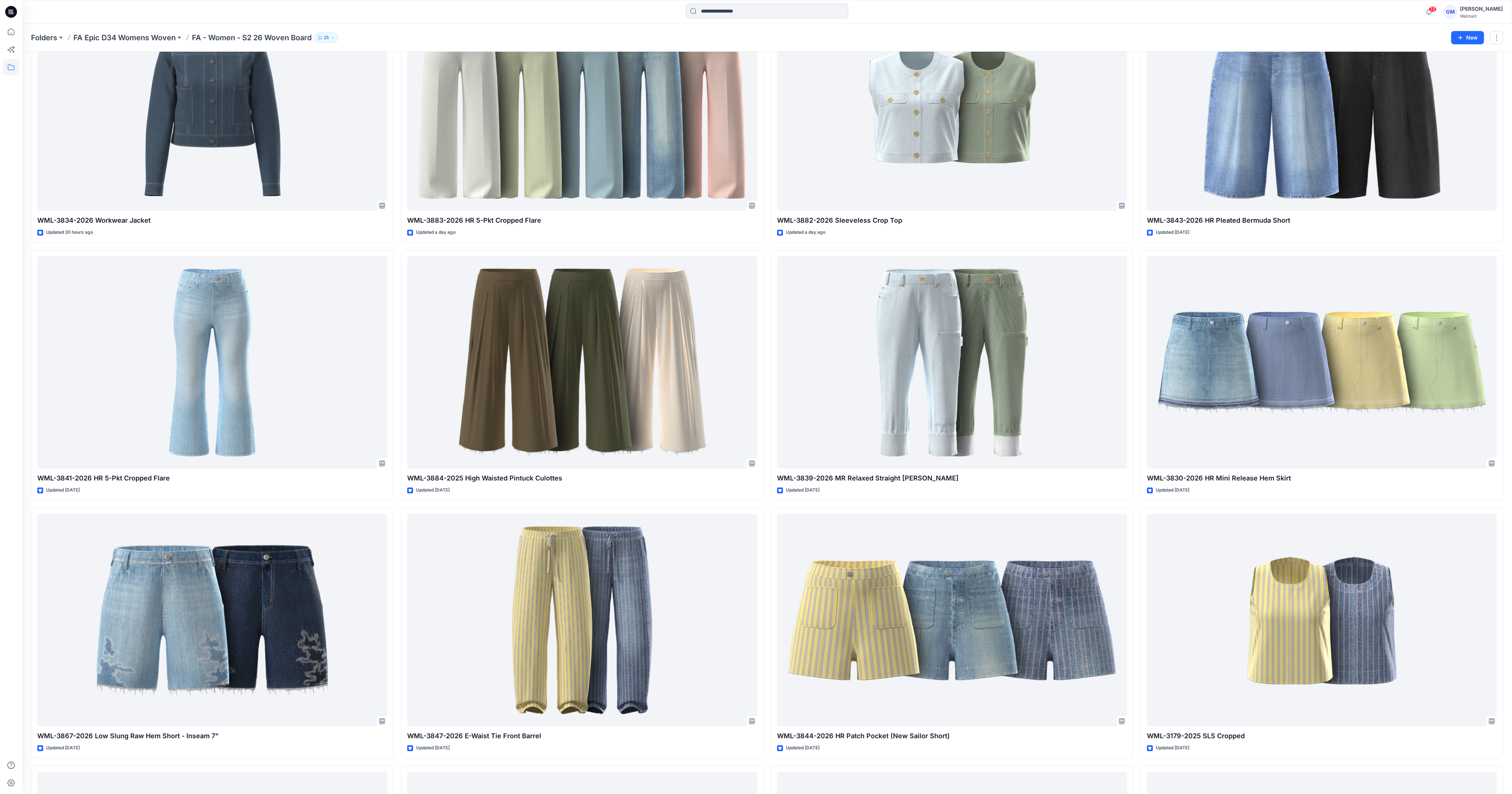
click at [929, 35] on div "Folders FA Epic D34 Womens Woven FA - Women - S2 26 Woven Board 25" at bounding box center [738, 37] width 1414 height 10
click at [929, 507] on div "WML-3843-2026 HR Pleated Bermuda Short Updated 2 days ago WML-3830-2026 HR Mini…" at bounding box center [1322, 762] width 362 height 1539
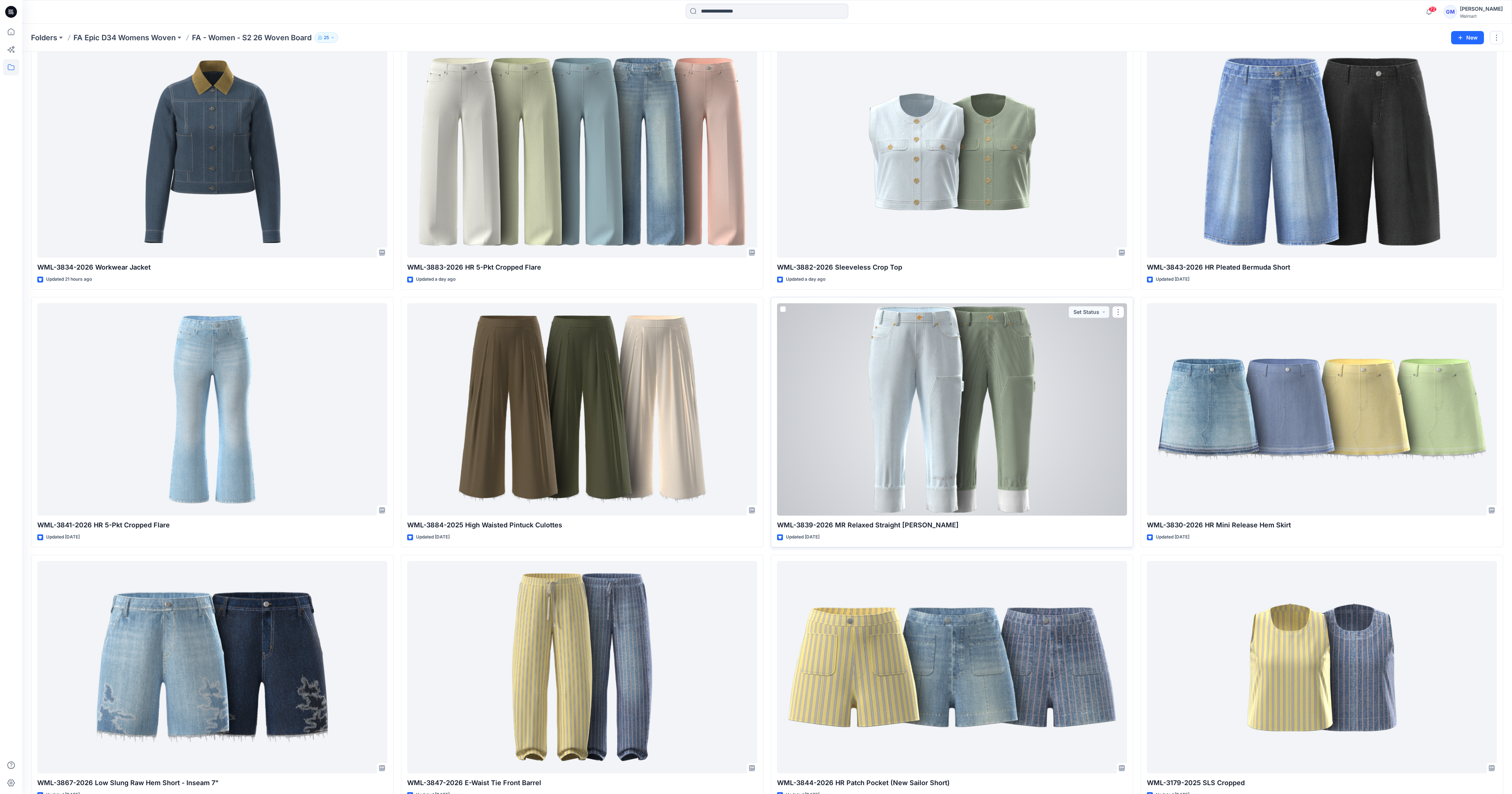
scroll to position [0, 0]
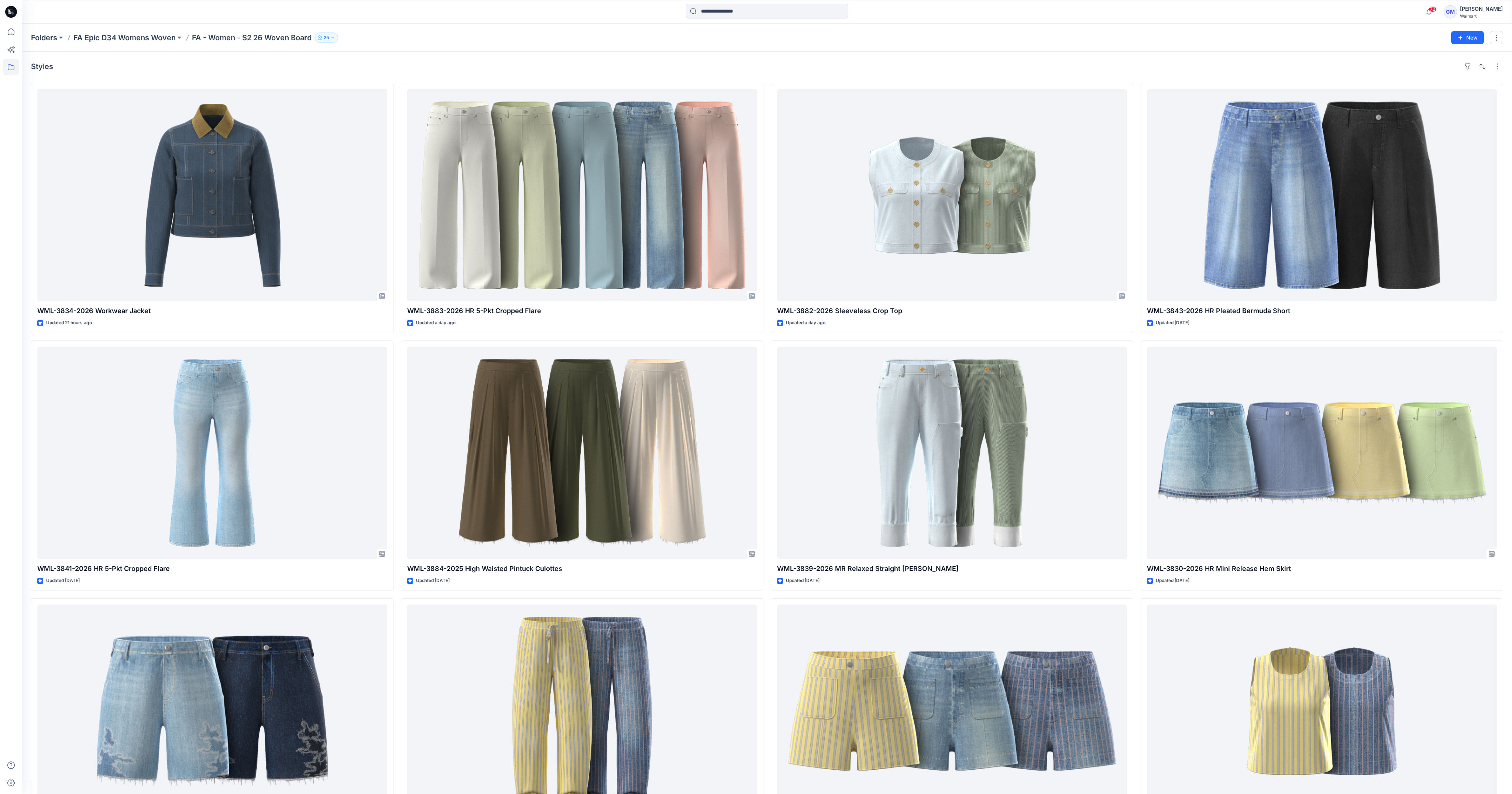
click at [929, 49] on div "Folders FA Epic D34 Womens Woven FA - Women - S2 26 Woven Board 25 New" at bounding box center [767, 37] width 1490 height 28
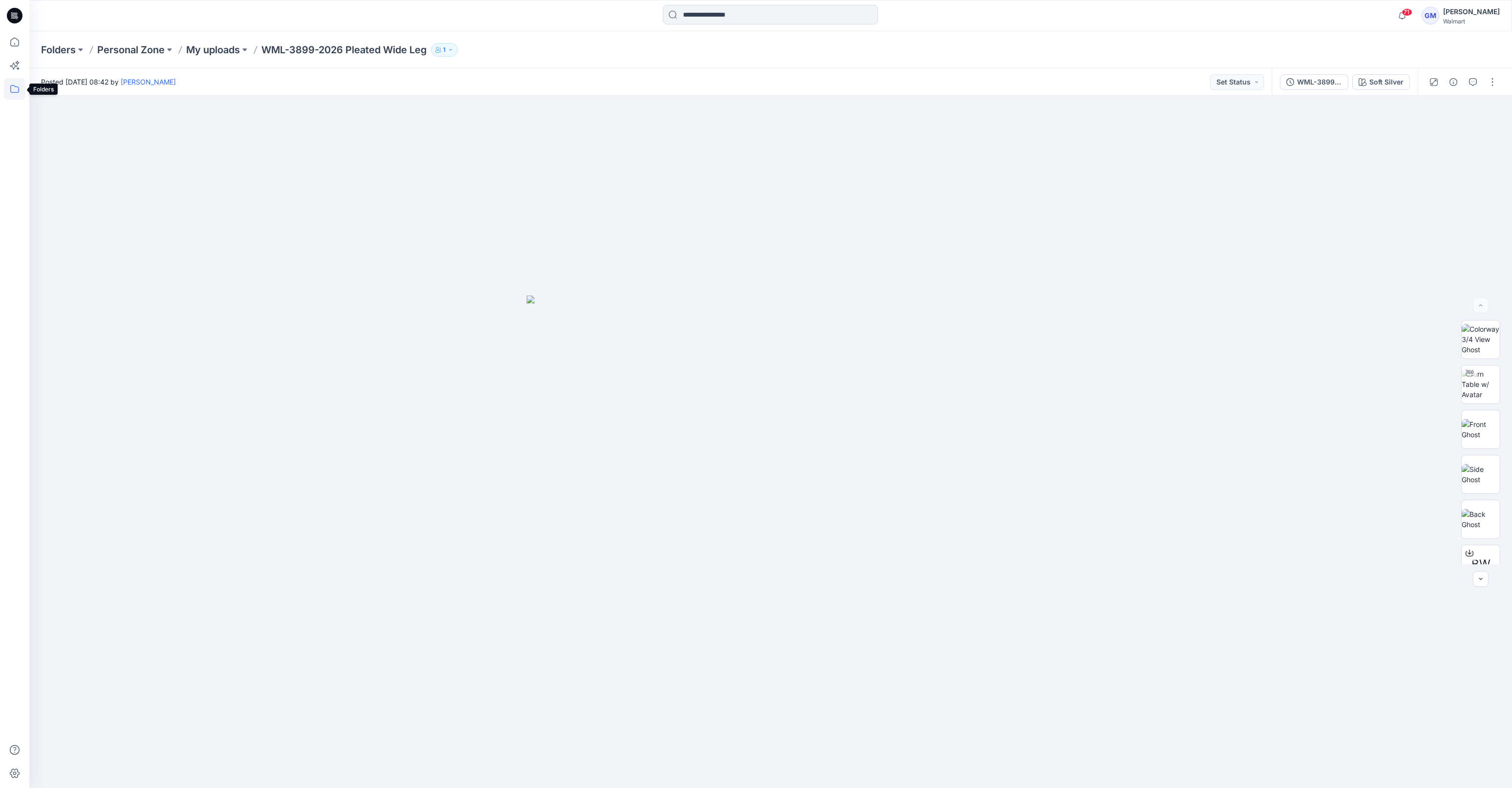
click at [16, 88] on icon at bounding box center [14, 88] width 21 height 21
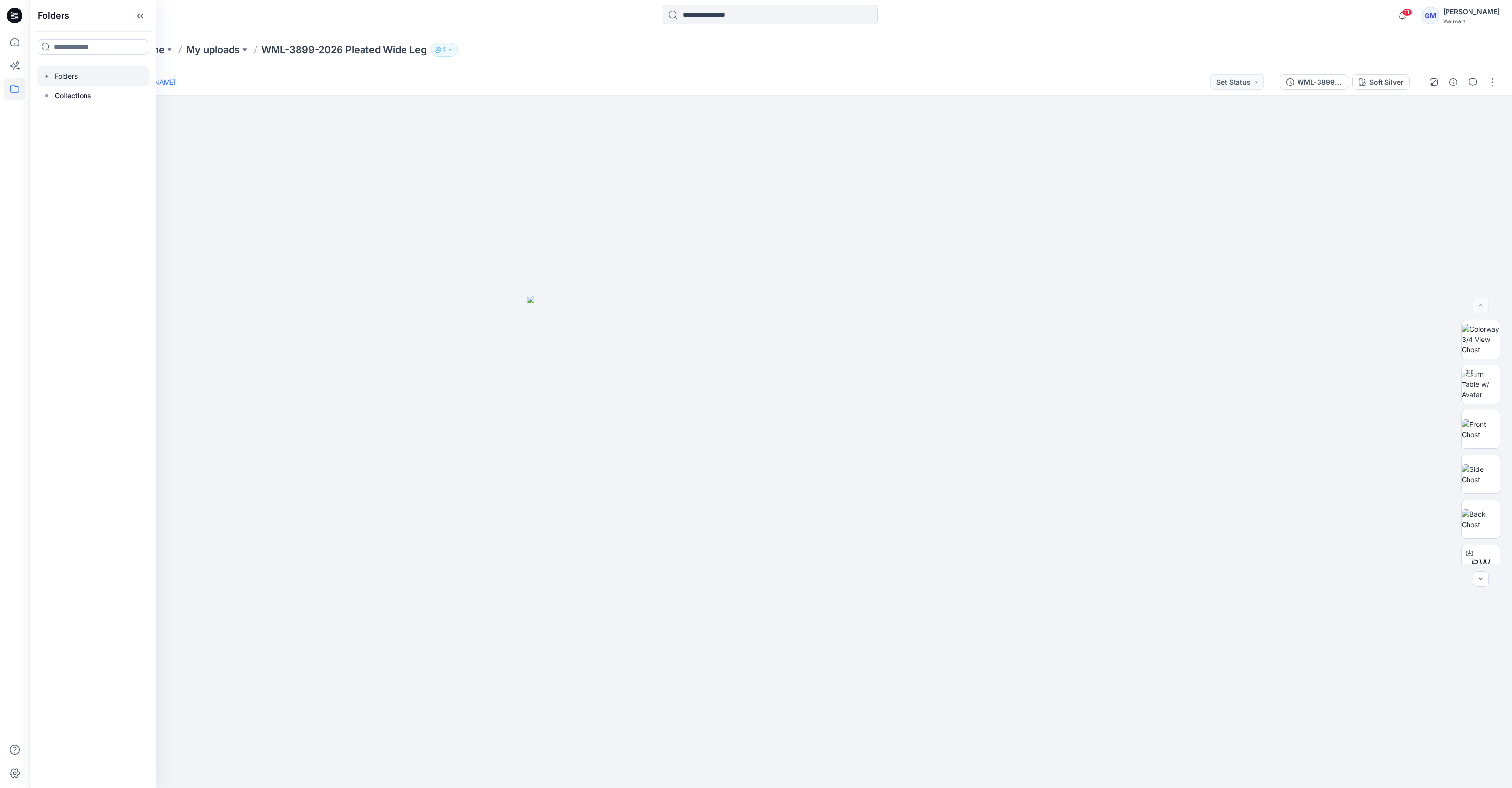
click at [67, 74] on div at bounding box center [92, 76] width 111 height 20
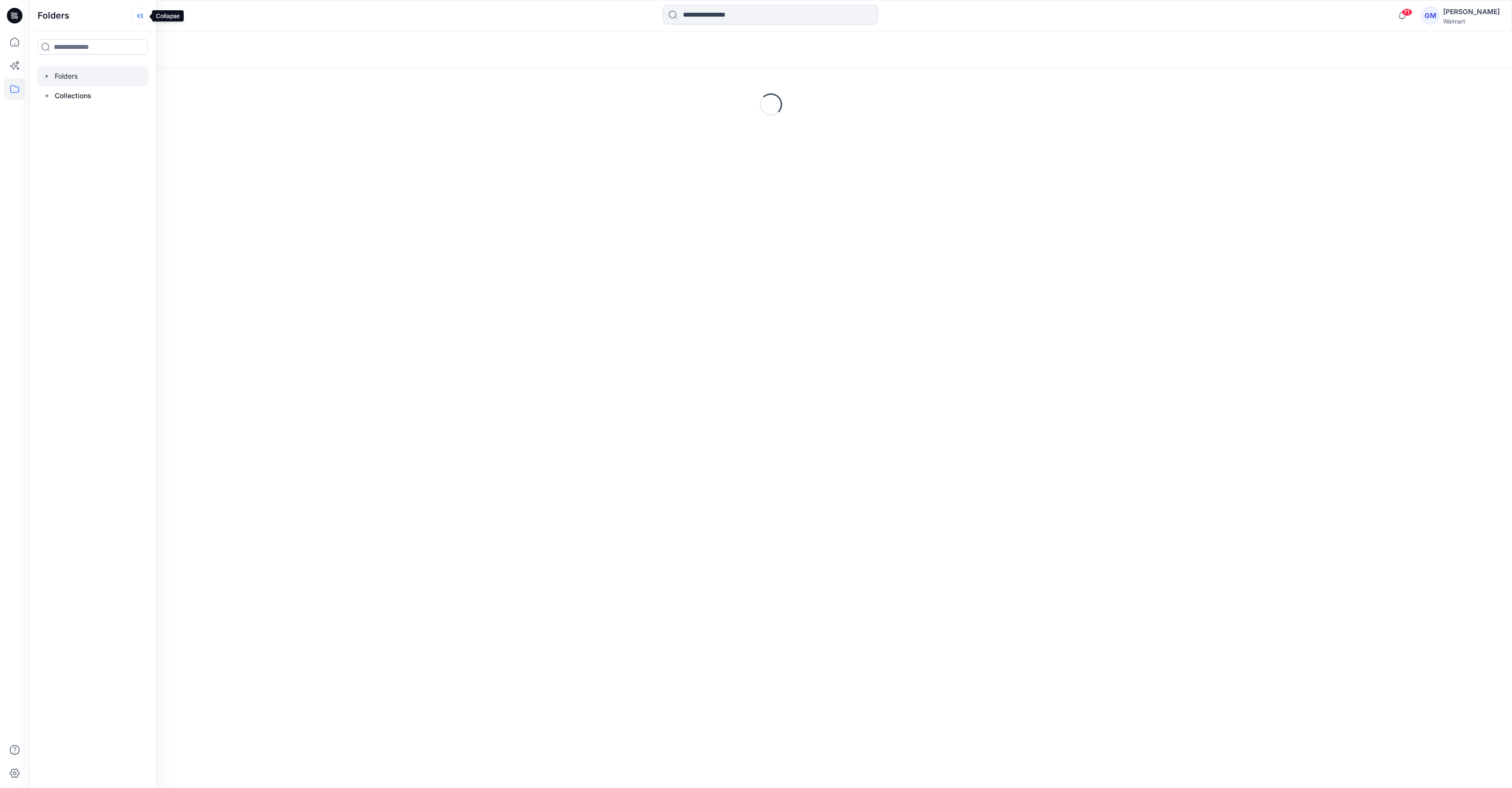
click at [135, 13] on icon at bounding box center [140, 16] width 16 height 16
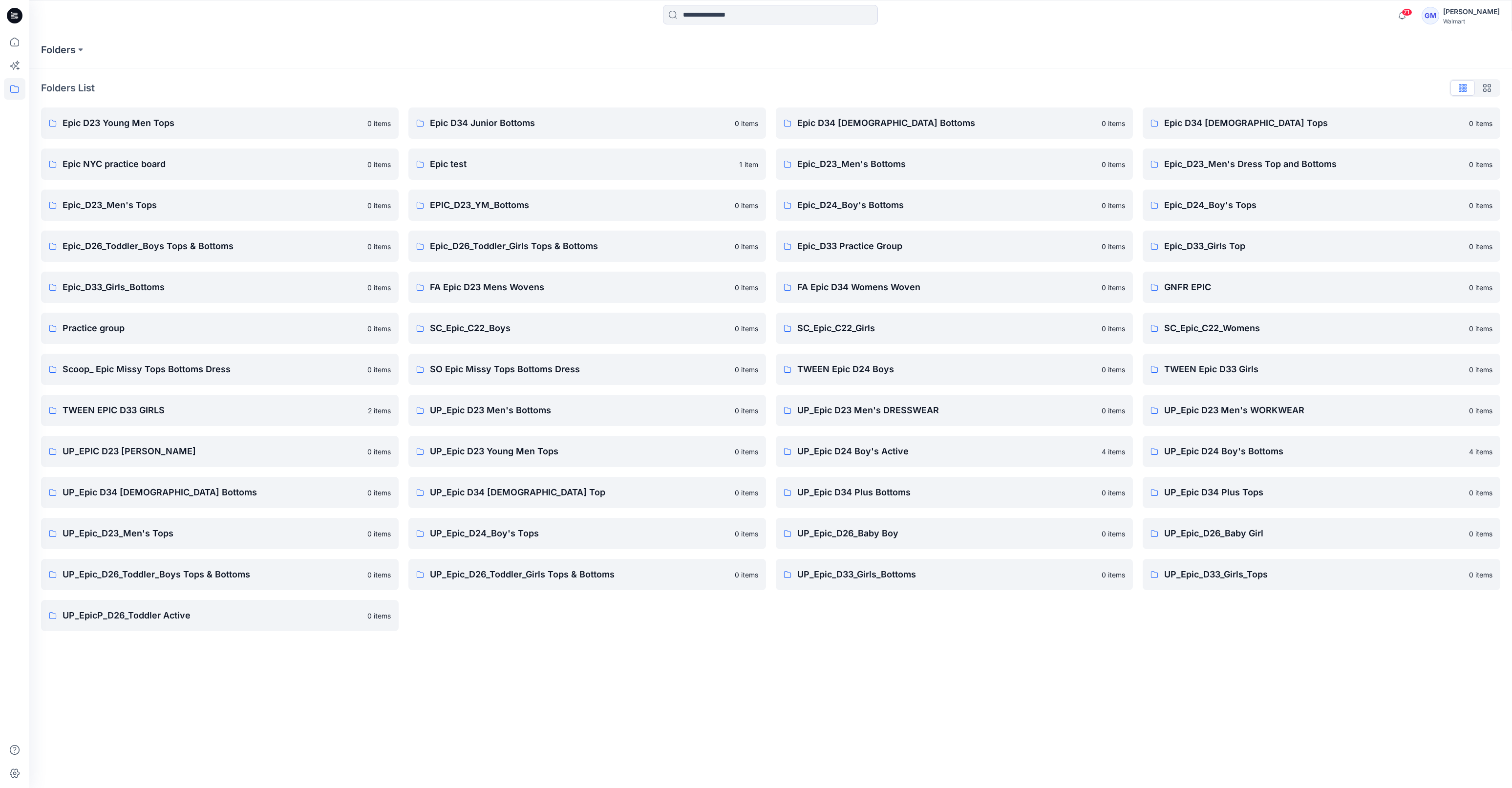
click at [713, 639] on div "Folders List Epic D23 Young Men Tops 0 items Epic NYC practice board 0 items Ep…" at bounding box center [770, 355] width 1483 height 574
click at [146, 371] on p "Scoop_ Epic Missy Tops Bottoms Dress" at bounding box center [212, 369] width 299 height 13
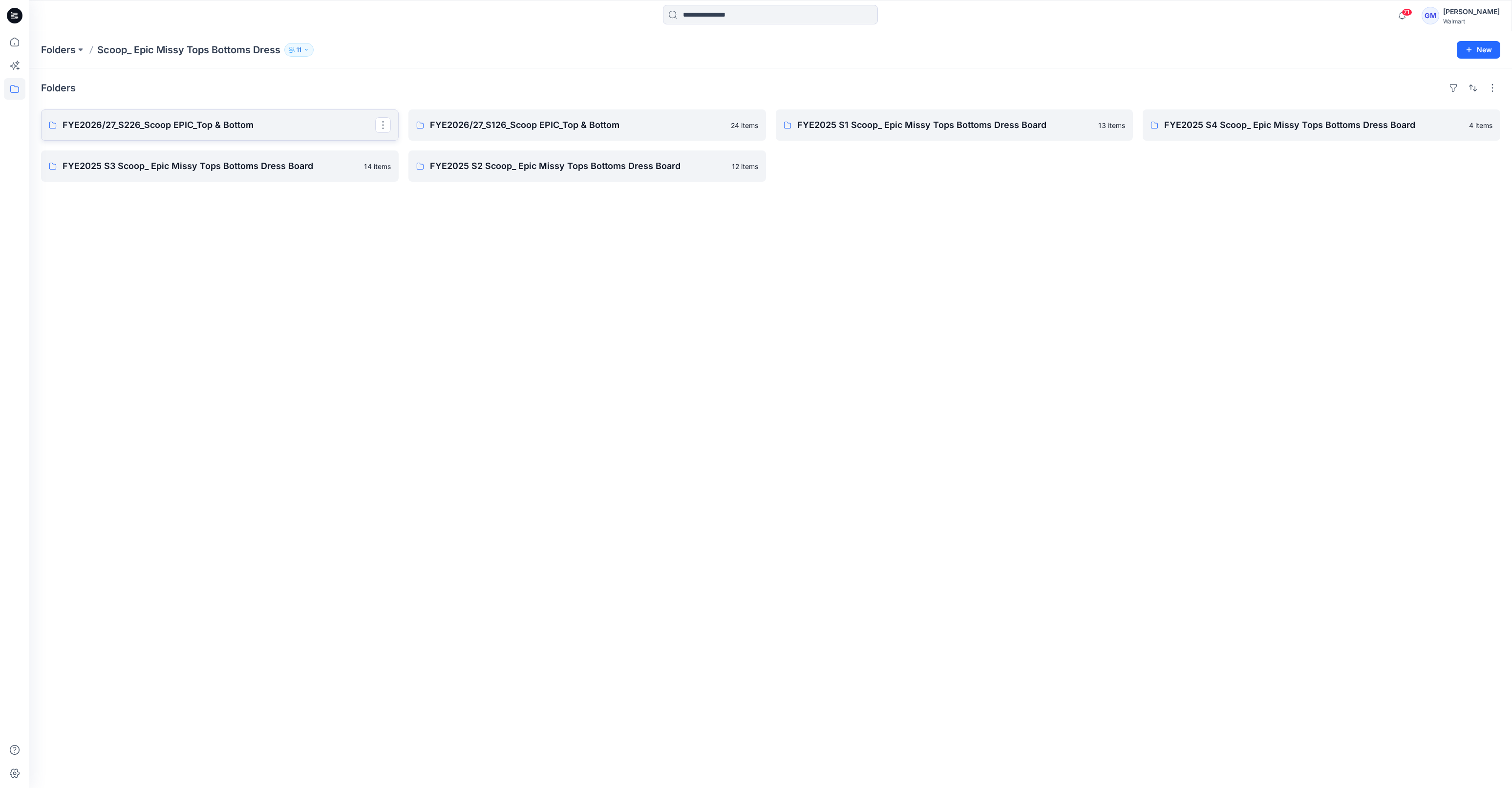
click at [193, 124] on p "FYE2026/27_S226_Scoop EPIC_Top & Bottom" at bounding box center [219, 124] width 313 height 13
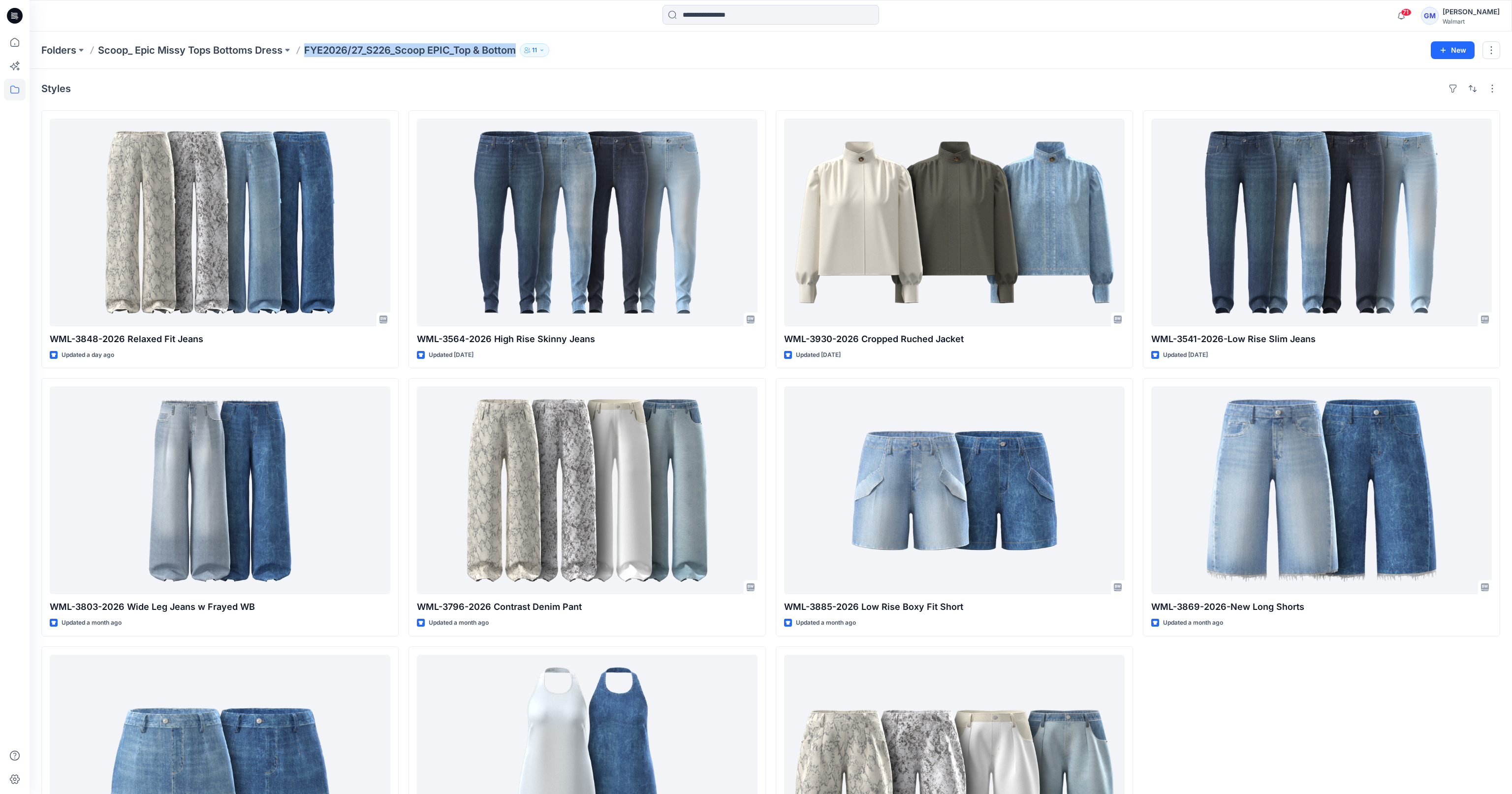
drag, startPoint x: 304, startPoint y: 50, endPoint x: 522, endPoint y: 51, distance: 218.0
click at [522, 51] on div "Folders Scoop_ Epic Missy Tops Bottoms Dress FYE2026/27_S226_Scoop EPIC_Top & B…" at bounding box center [732, 50] width 1382 height 13
copy div "FYE2026/27_S226_Scoop EPIC_Top & Bottom 11 New"
click at [367, 82] on div "Styles" at bounding box center [770, 88] width 1459 height 16
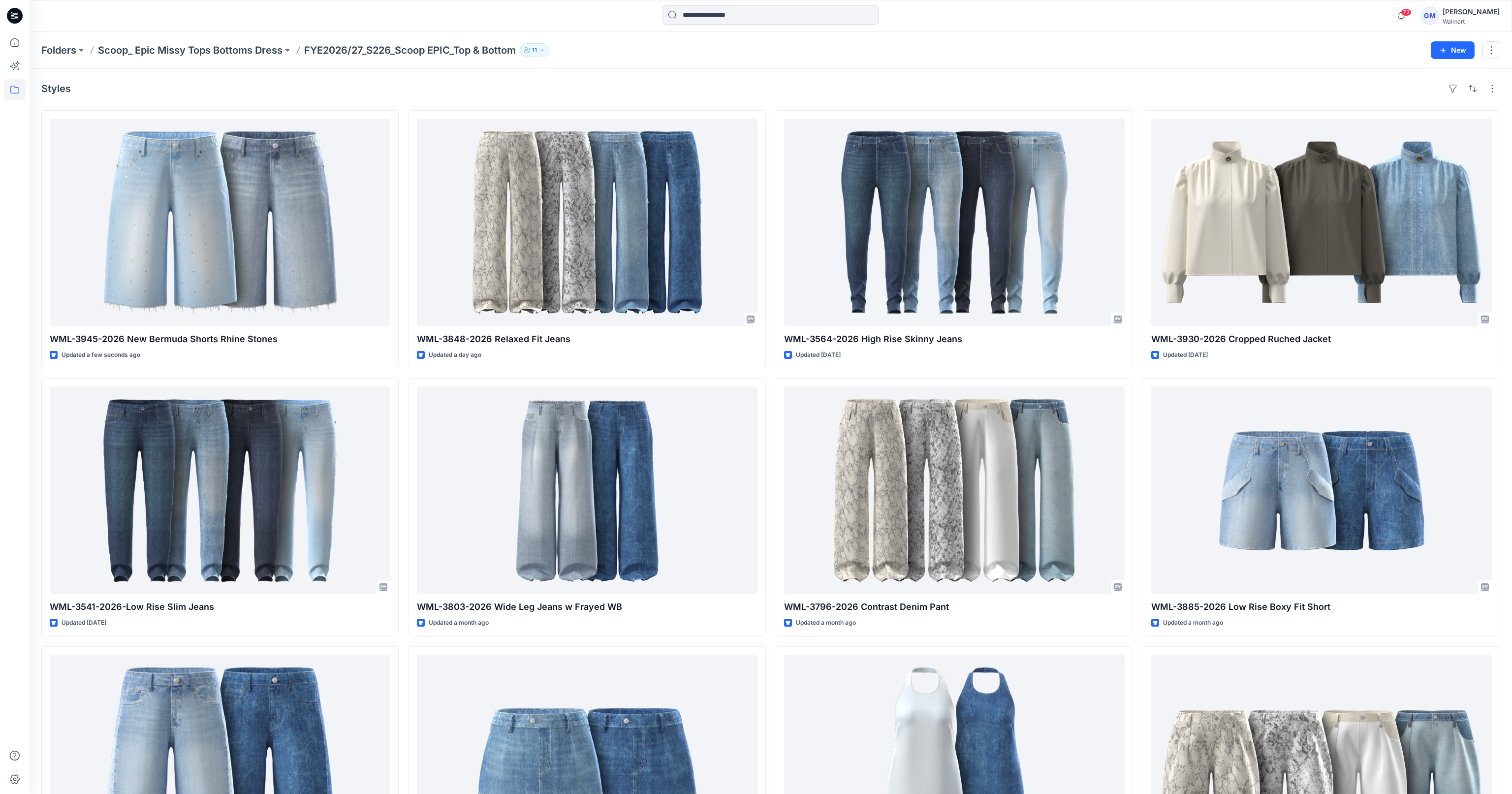
click at [452, 103] on div "Styles WML-3945-2026 New Bermuda Shorts Rhine Stones Updated a few seconds ago …" at bounding box center [770, 492] width 1482 height 847
